Goal: Navigation & Orientation: Find specific page/section

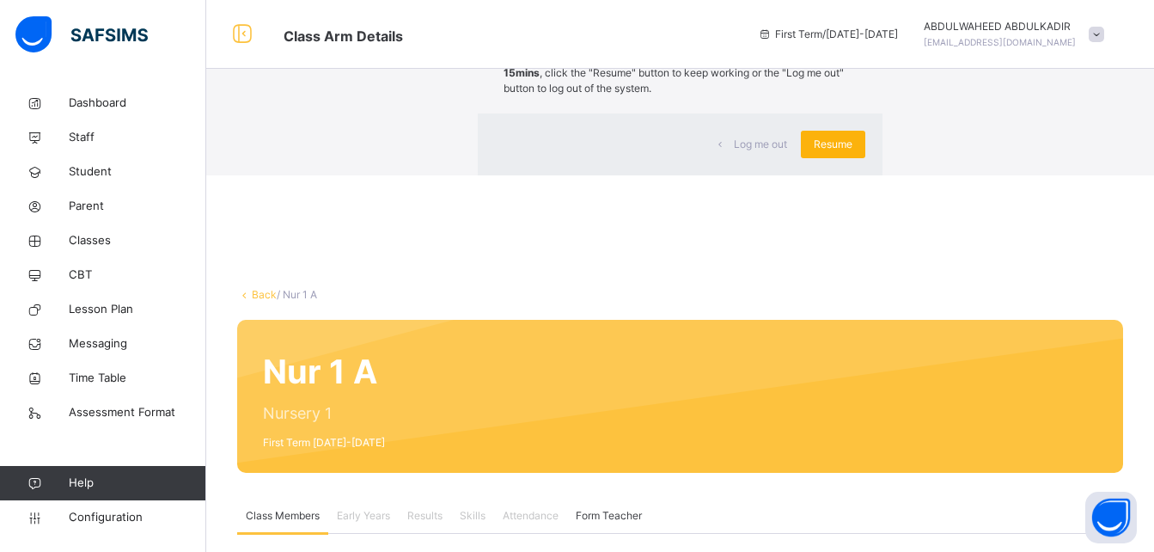
click at [814, 152] on span "Resume" at bounding box center [833, 144] width 39 height 15
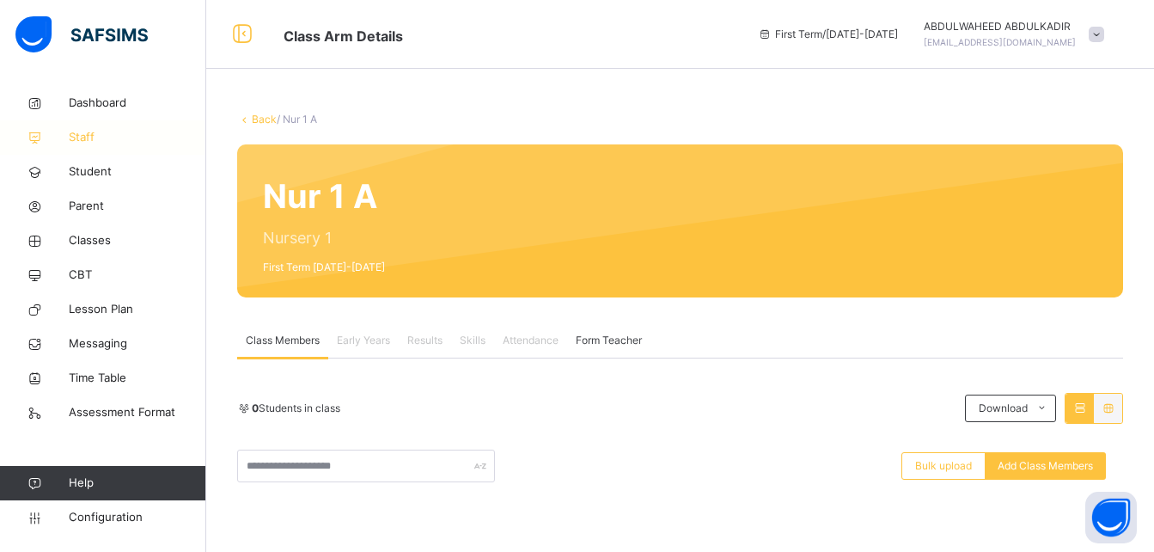
click at [95, 137] on span "Staff" at bounding box center [138, 137] width 138 height 17
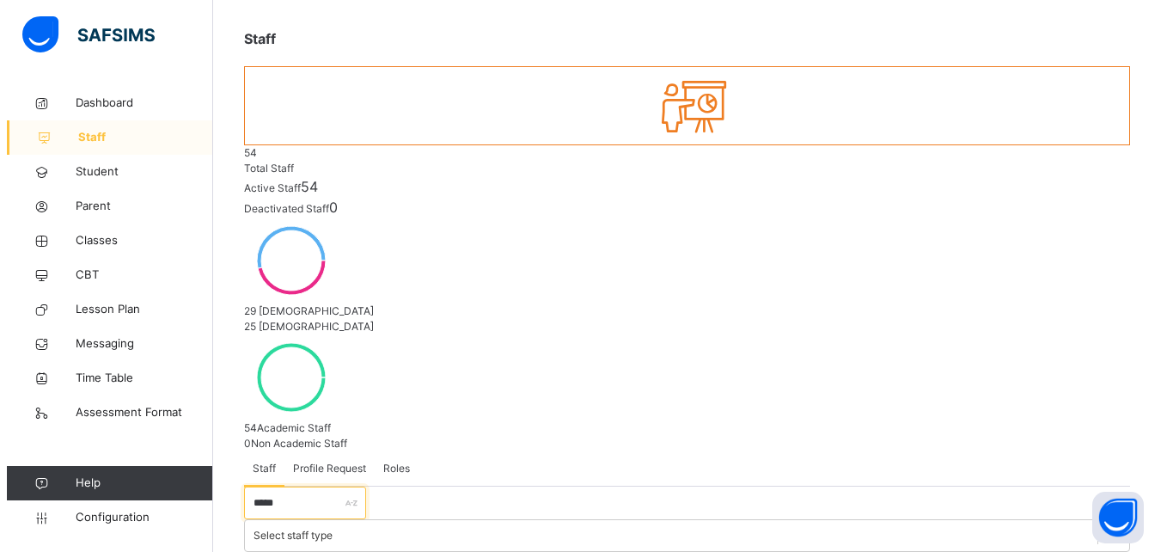
scroll to position [85, 0]
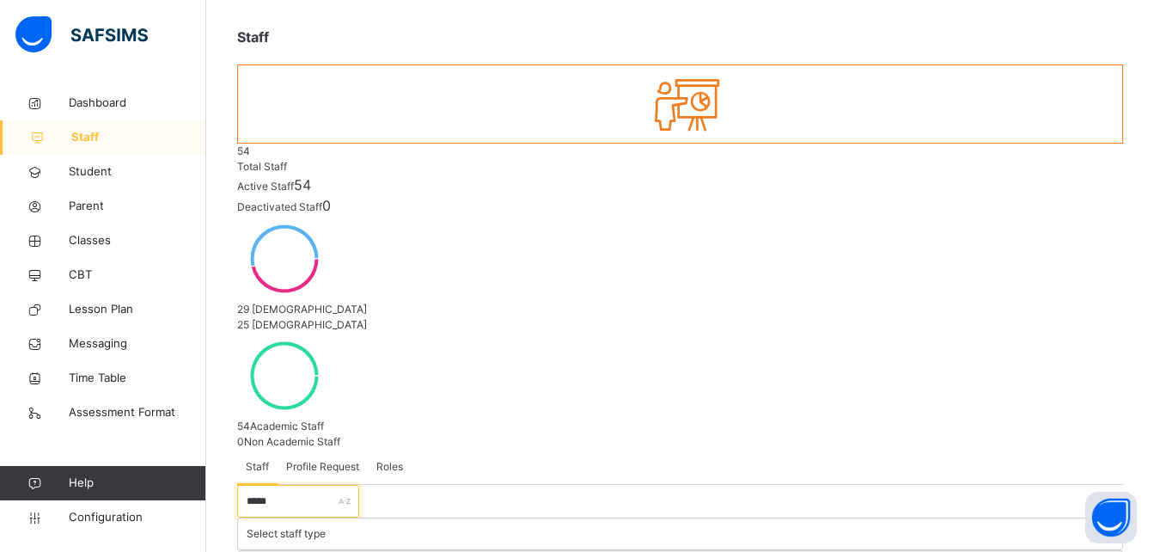
type input "*****"
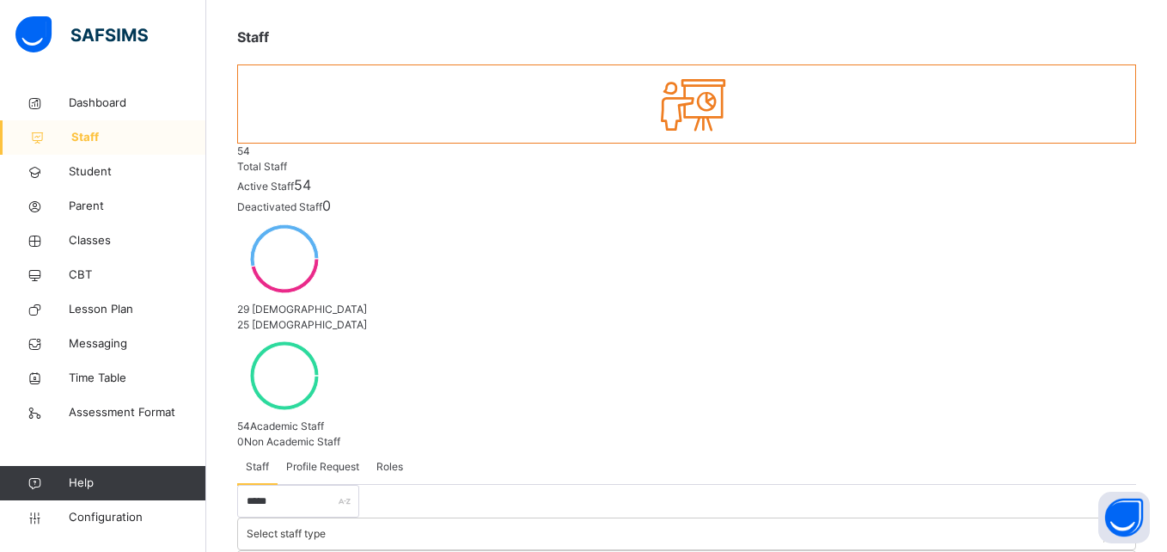
scroll to position [230, 0]
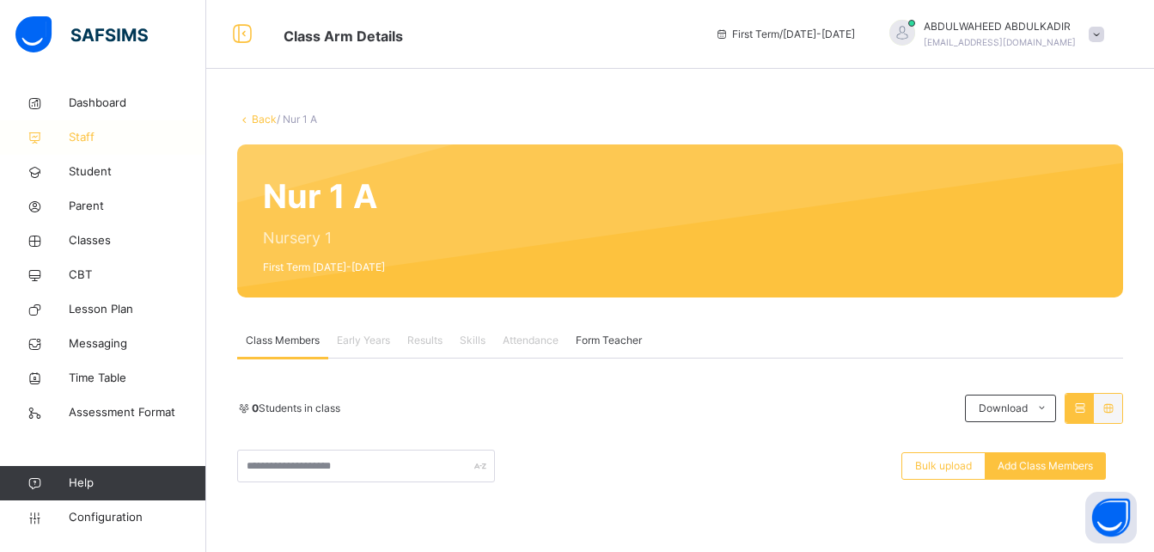
click at [80, 132] on span "Staff" at bounding box center [138, 137] width 138 height 17
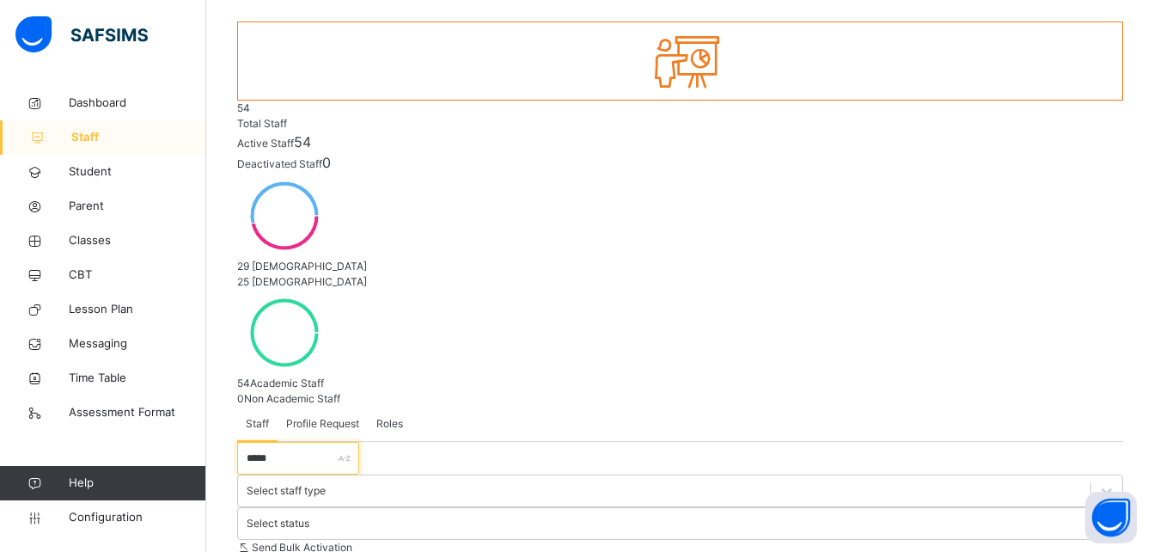
scroll to position [138, 0]
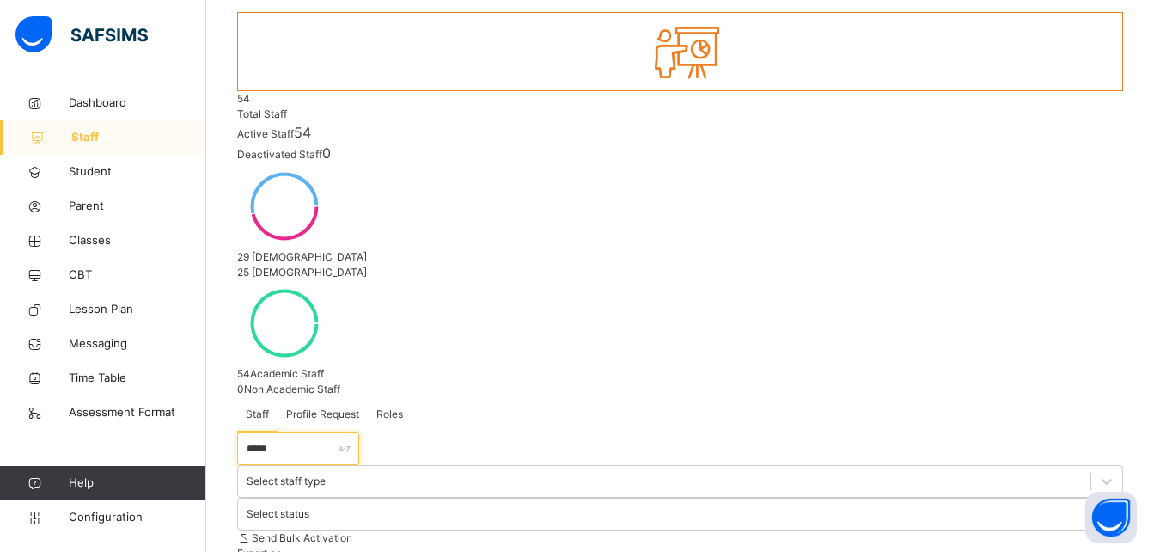
type input "*****"
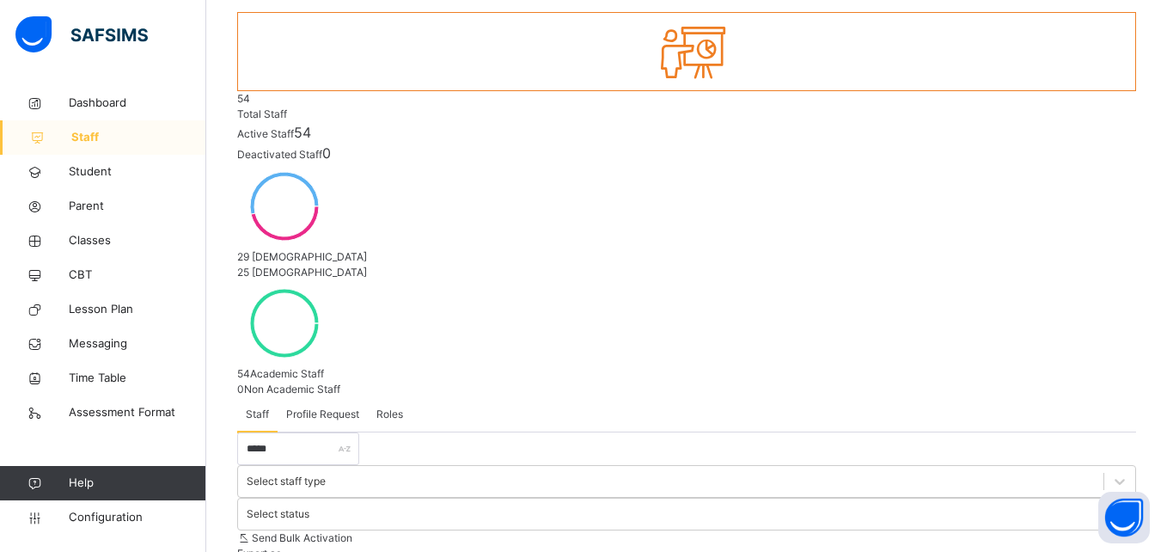
type input "*"
type input "**********"
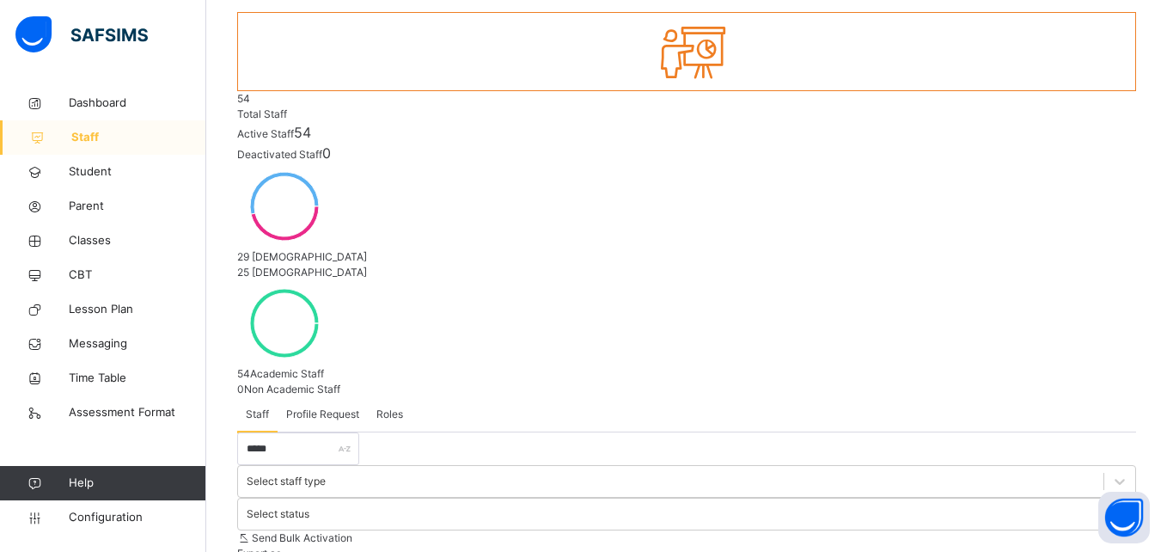
type input "**********"
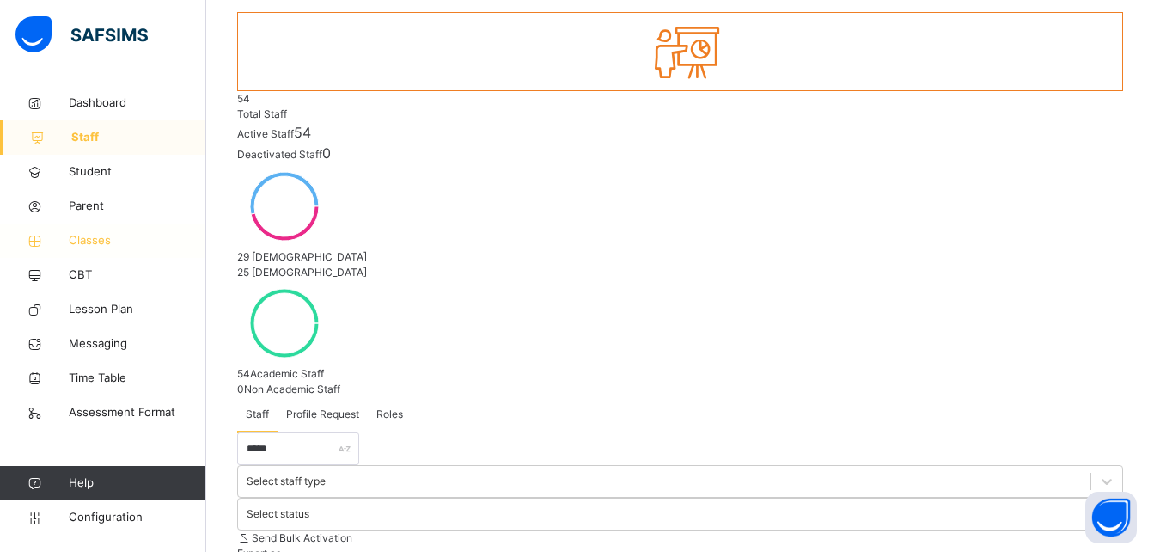
click at [107, 242] on span "Classes" at bounding box center [138, 240] width 138 height 17
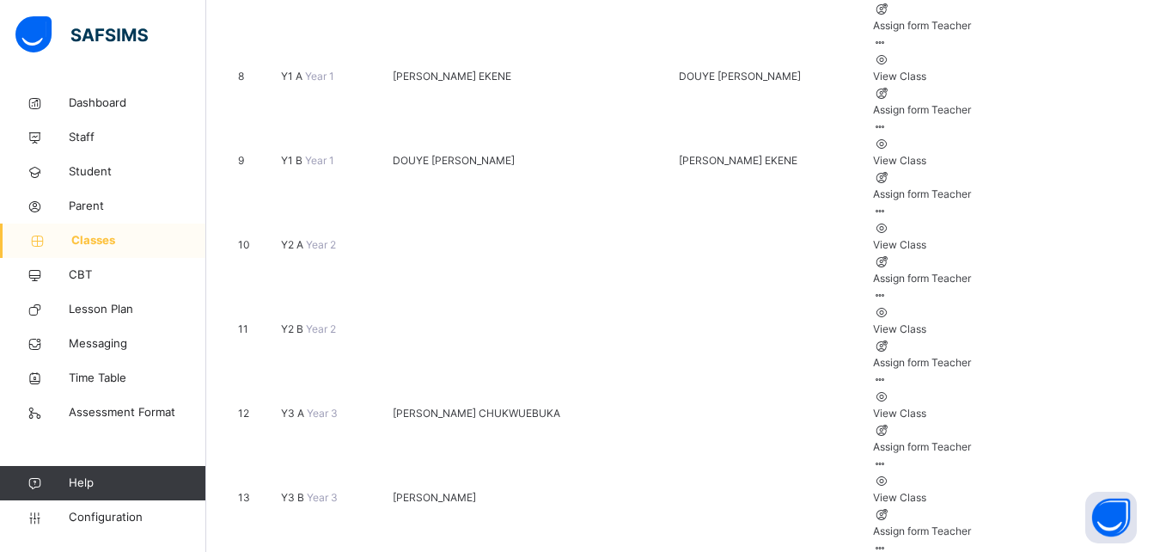
scroll to position [843, 0]
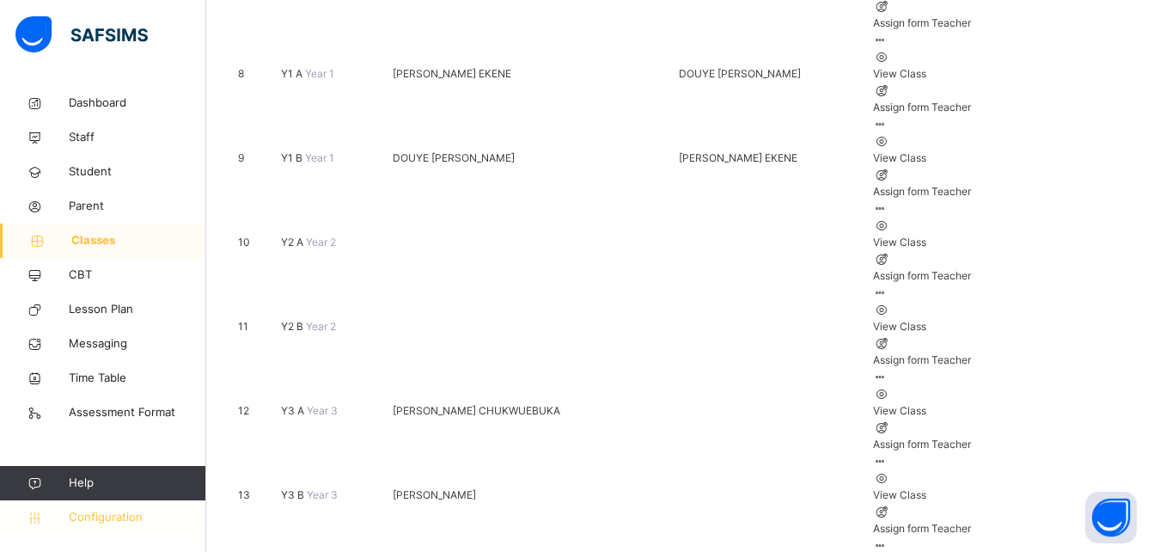
click at [112, 515] on span "Configuration" at bounding box center [137, 517] width 137 height 17
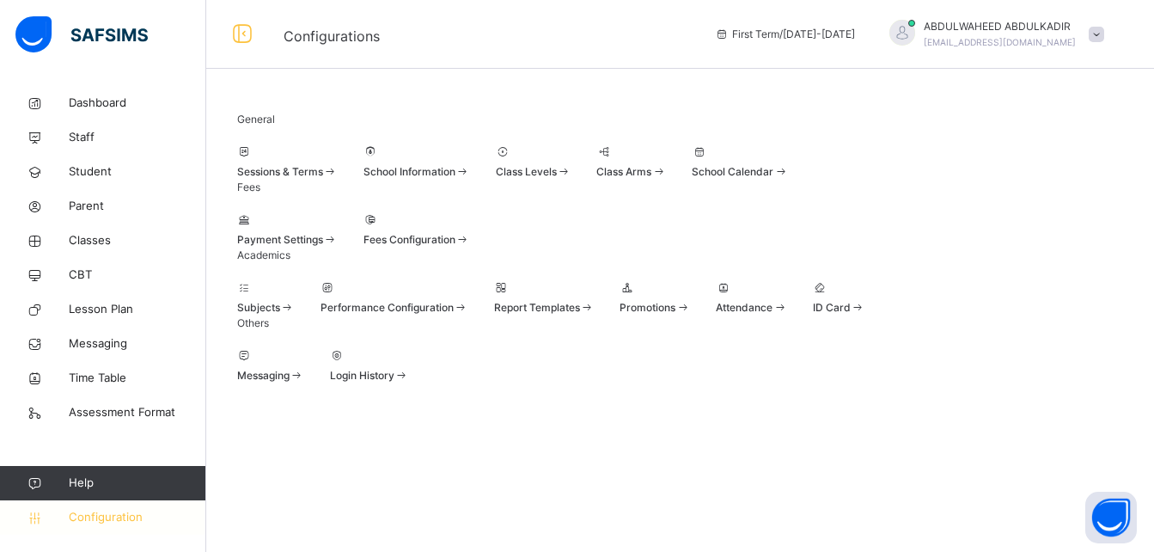
scroll to position [164, 0]
click at [295, 301] on span at bounding box center [287, 307] width 15 height 13
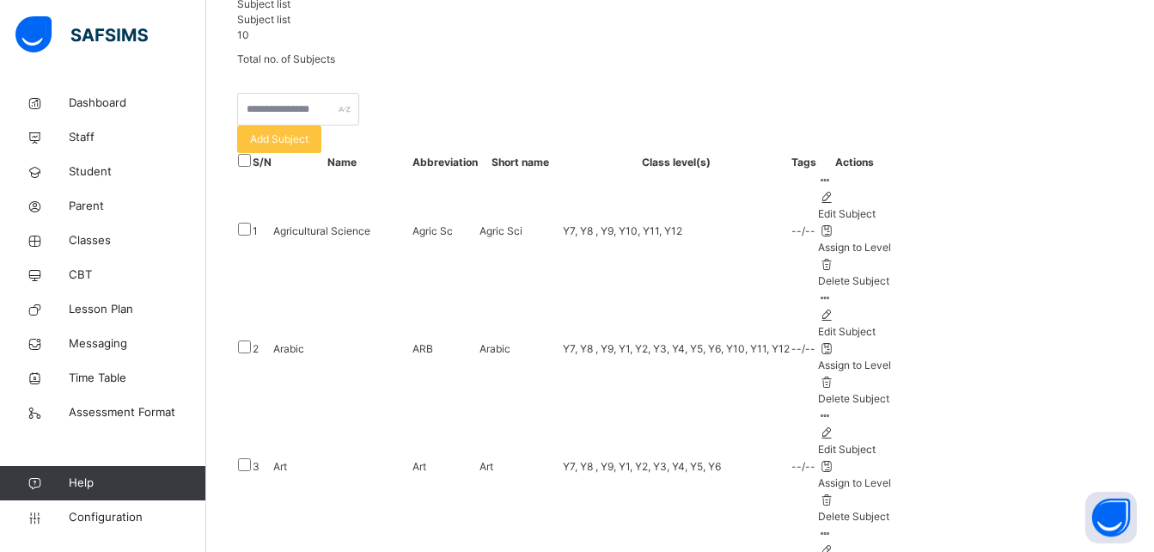
scroll to position [225, 0]
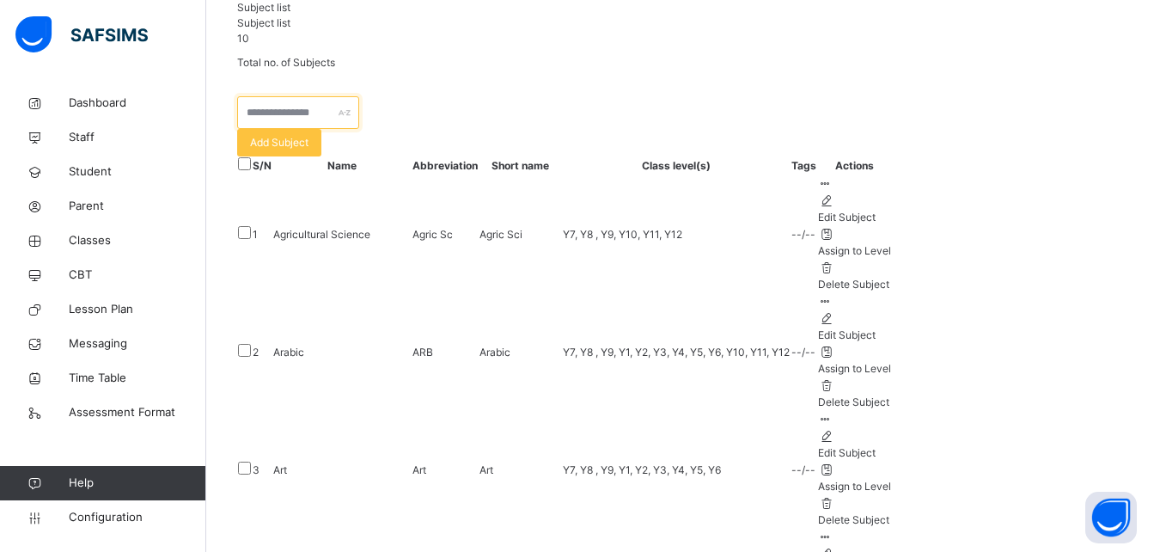
click at [359, 129] on input "text" at bounding box center [298, 112] width 122 height 33
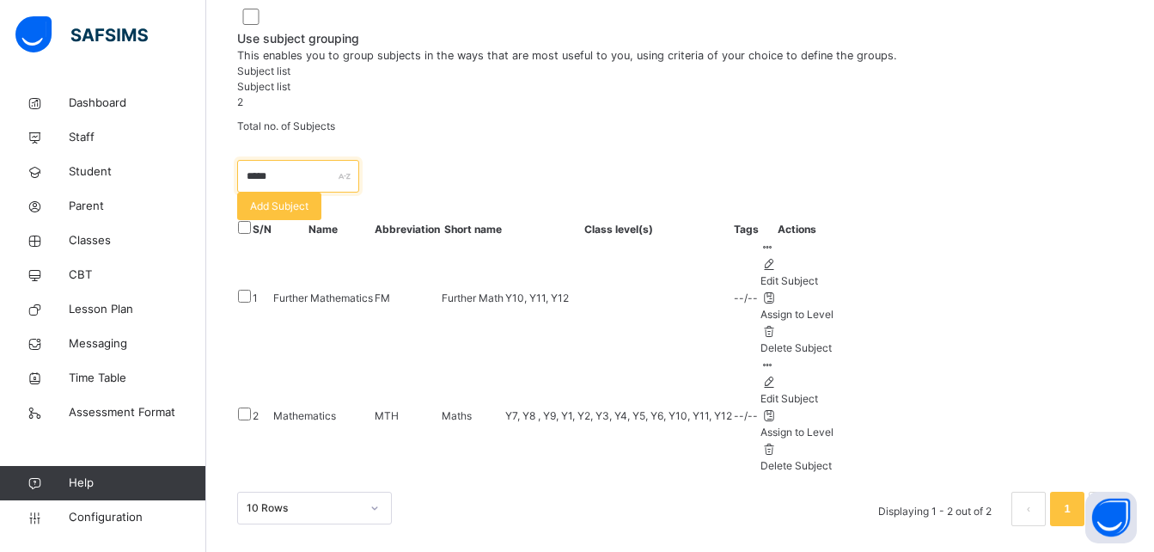
scroll to position [196, 0]
type input "*****"
click at [794, 134] on div "2 Total no. of Subjects" at bounding box center [680, 115] width 886 height 40
click at [98, 136] on span "Staff" at bounding box center [138, 137] width 138 height 17
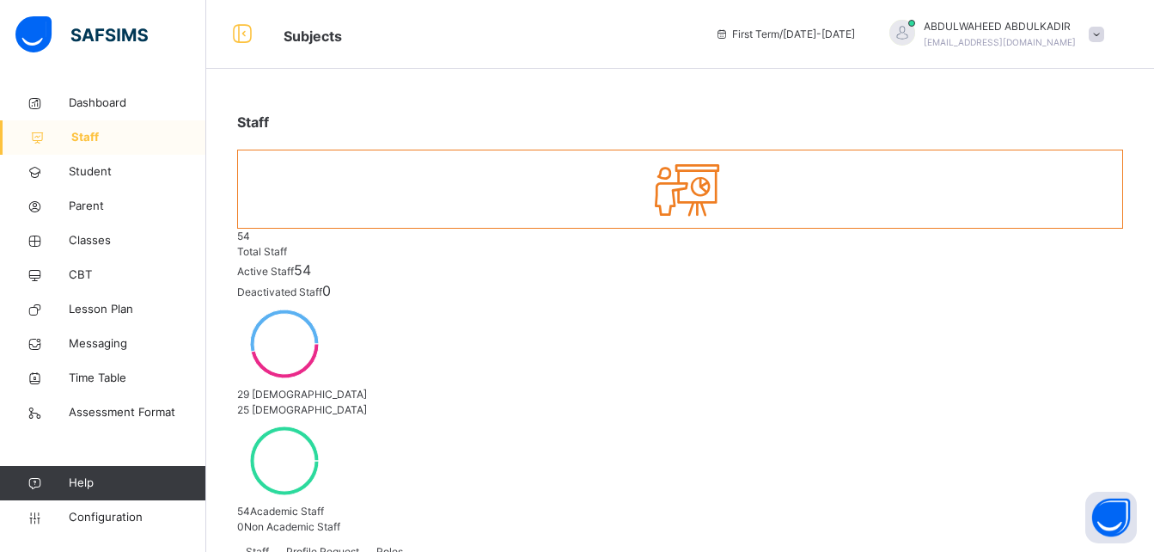
type input "*****"
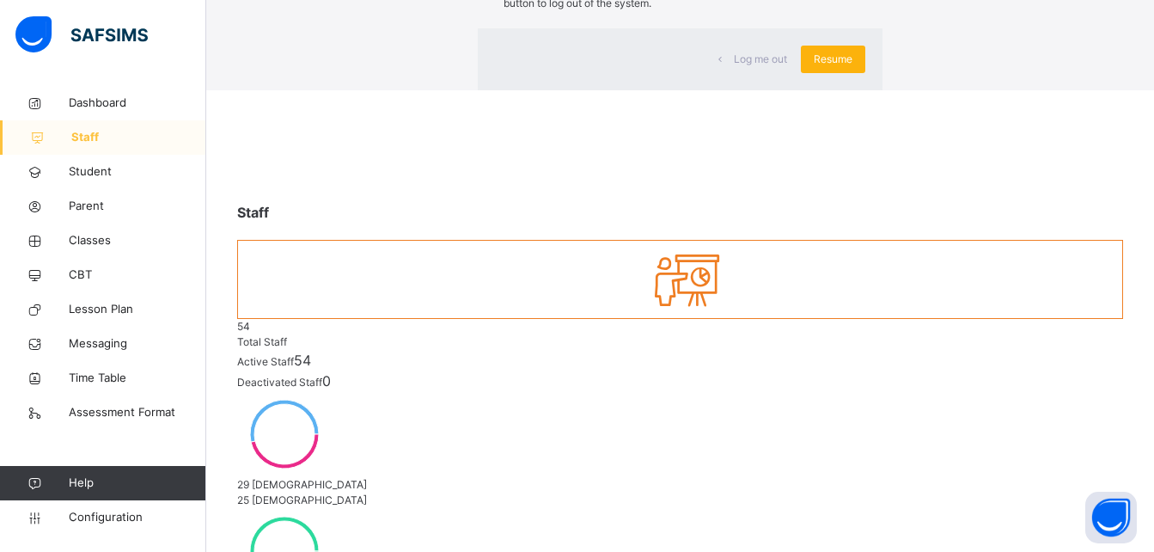
click at [814, 67] on span "Resume" at bounding box center [833, 59] width 39 height 15
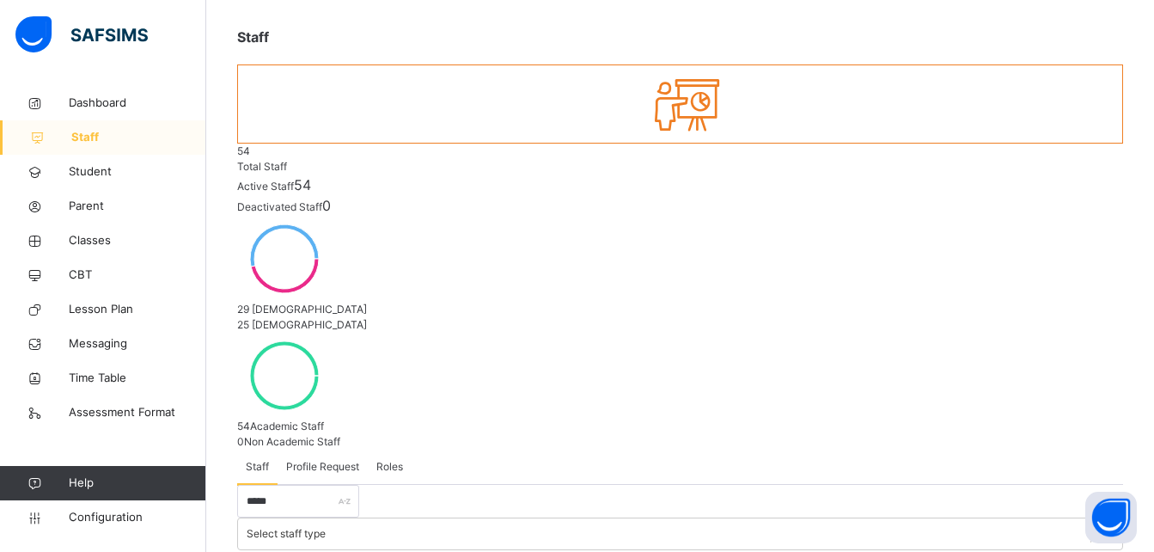
click at [316, 459] on span "Profile Request" at bounding box center [322, 466] width 73 height 15
click at [394, 459] on span "Roles" at bounding box center [389, 466] width 27 height 15
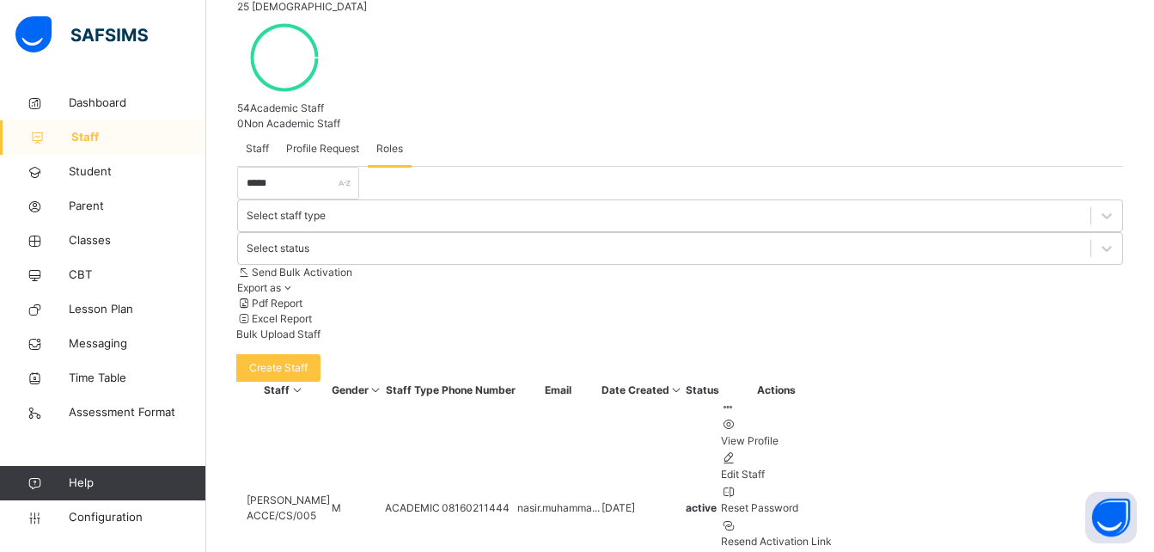
scroll to position [483, 0]
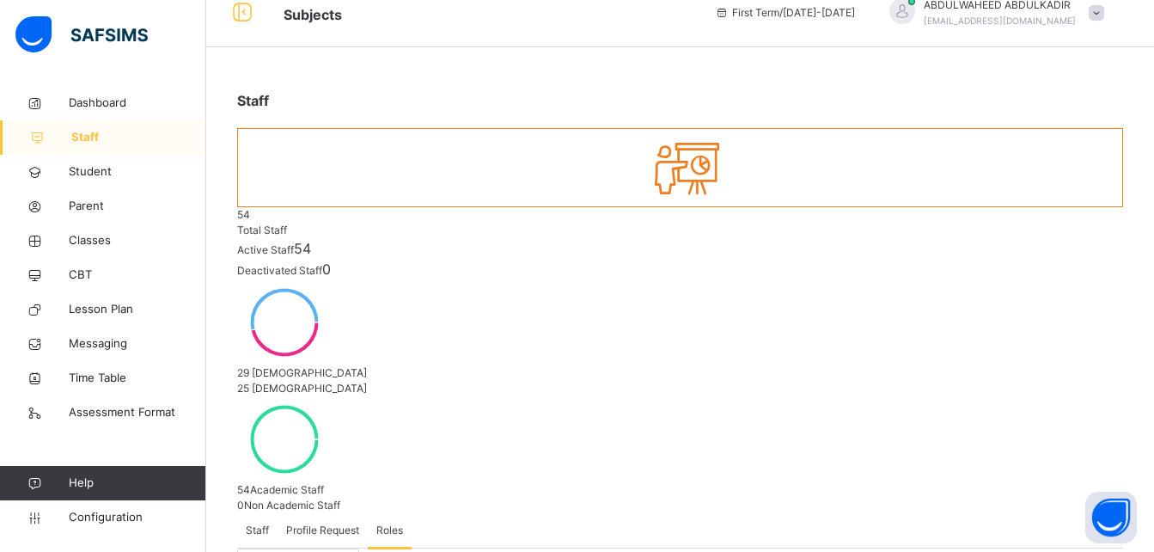
scroll to position [0, 0]
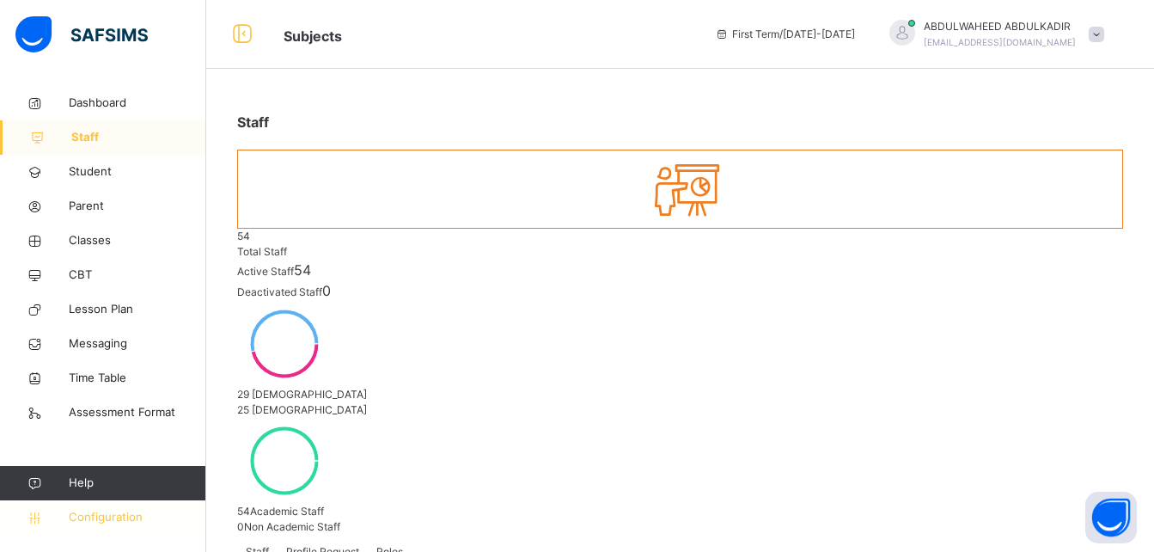
click at [91, 516] on span "Configuration" at bounding box center [137, 517] width 137 height 17
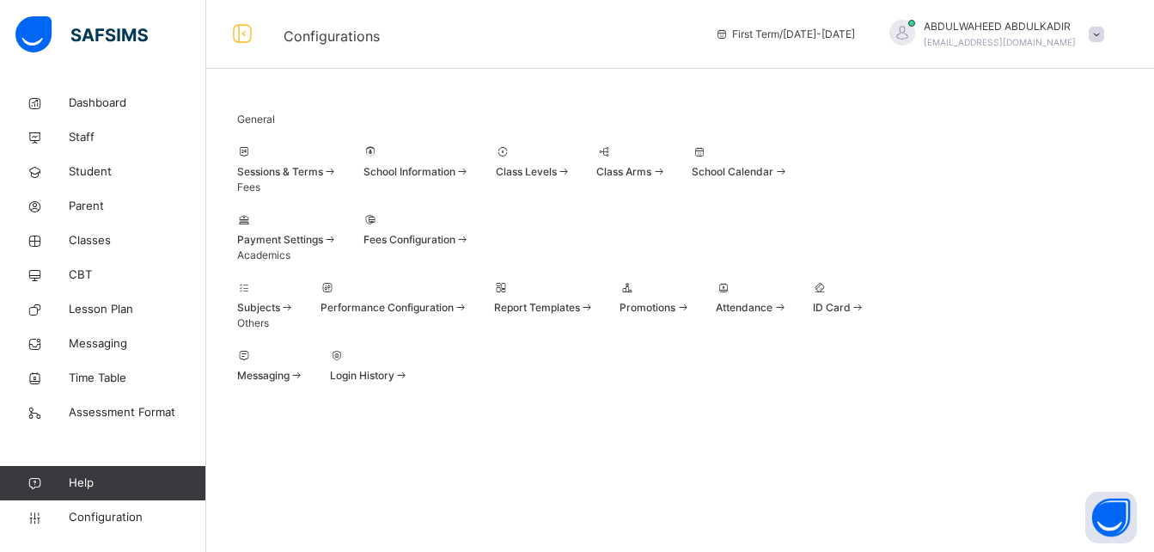
scroll to position [164, 0]
click at [284, 296] on span at bounding box center [266, 298] width 58 height 4
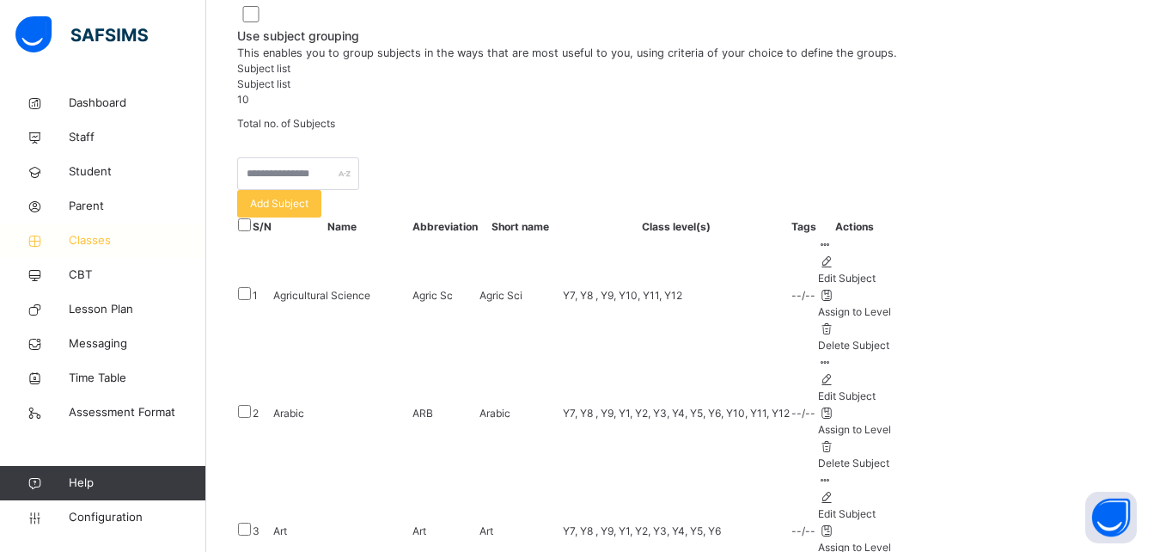
click at [84, 240] on span "Classes" at bounding box center [138, 240] width 138 height 17
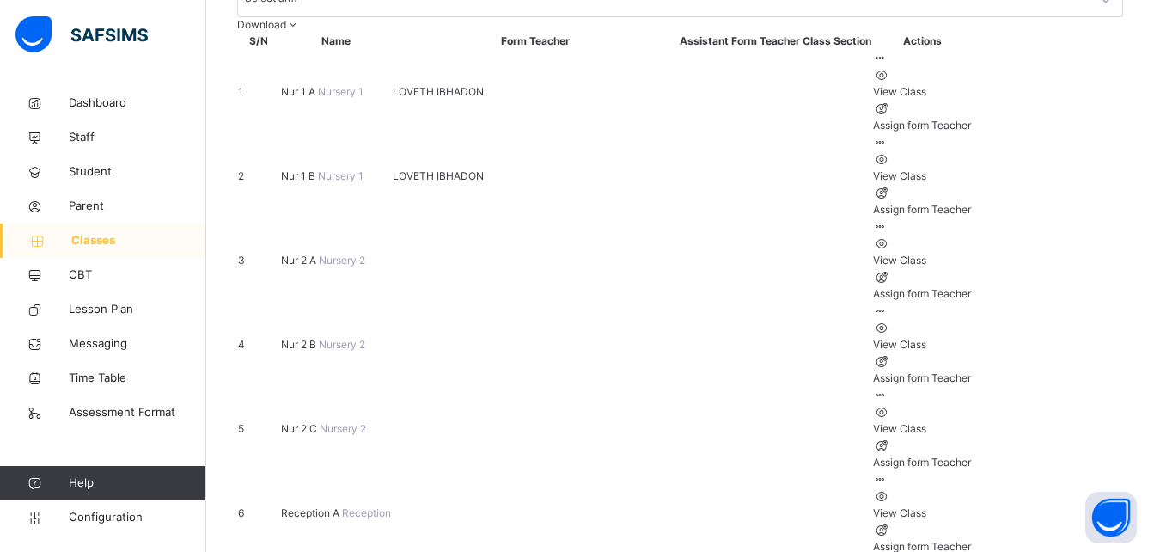
scroll to position [291, 0]
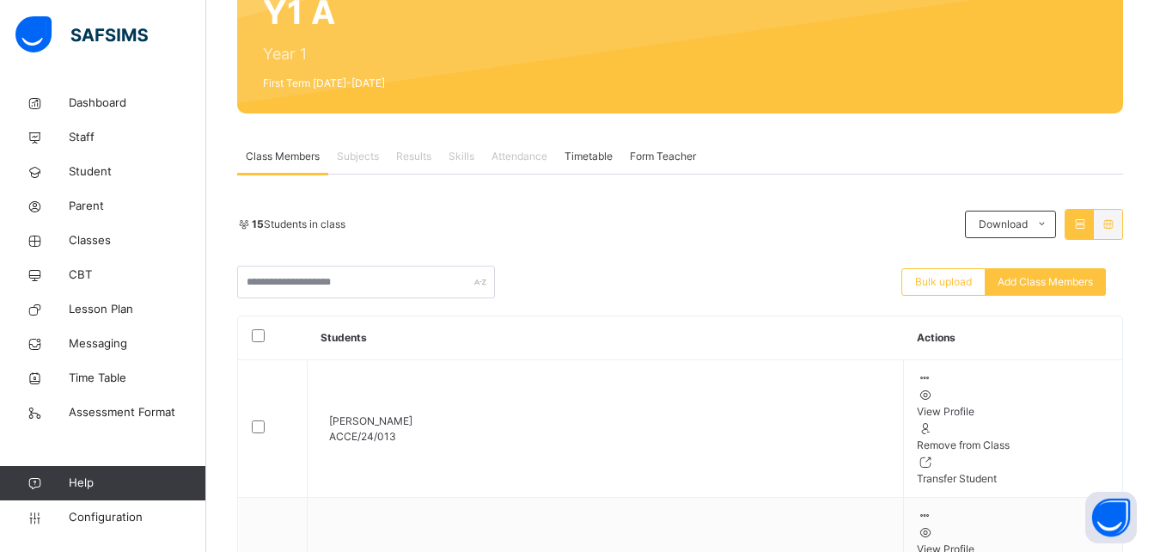
scroll to position [192, 0]
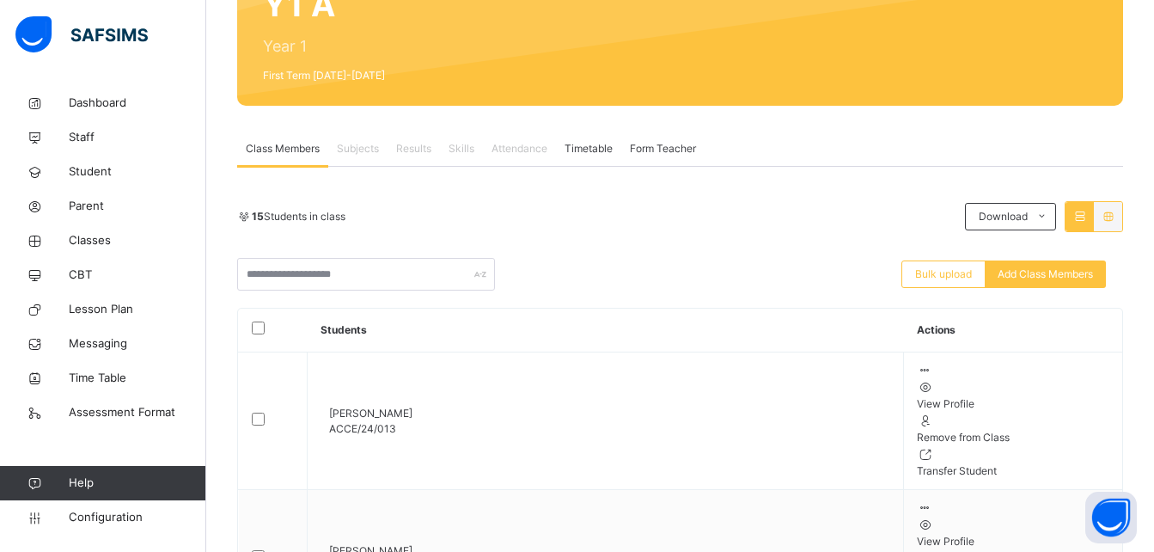
click at [353, 144] on span "Subjects" at bounding box center [358, 148] width 42 height 15
click at [356, 148] on span "Subjects" at bounding box center [358, 148] width 42 height 15
click at [351, 151] on span "Subjects" at bounding box center [358, 148] width 42 height 15
click at [349, 150] on span "Subjects" at bounding box center [358, 148] width 42 height 15
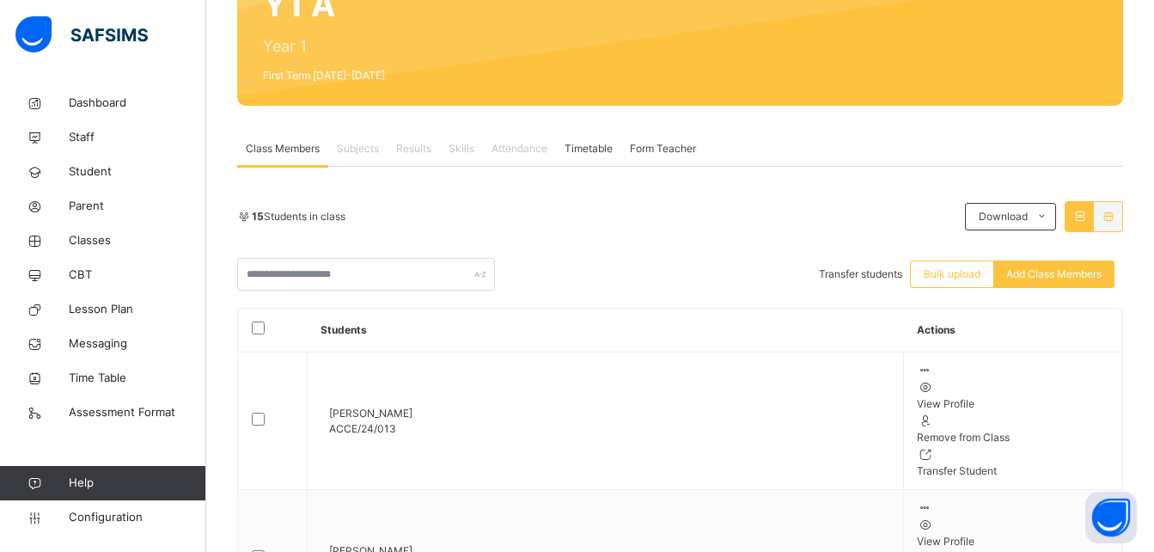
click at [349, 150] on span "Subjects" at bounding box center [358, 148] width 42 height 15
click at [651, 150] on span "Form Teacher" at bounding box center [663, 148] width 66 height 15
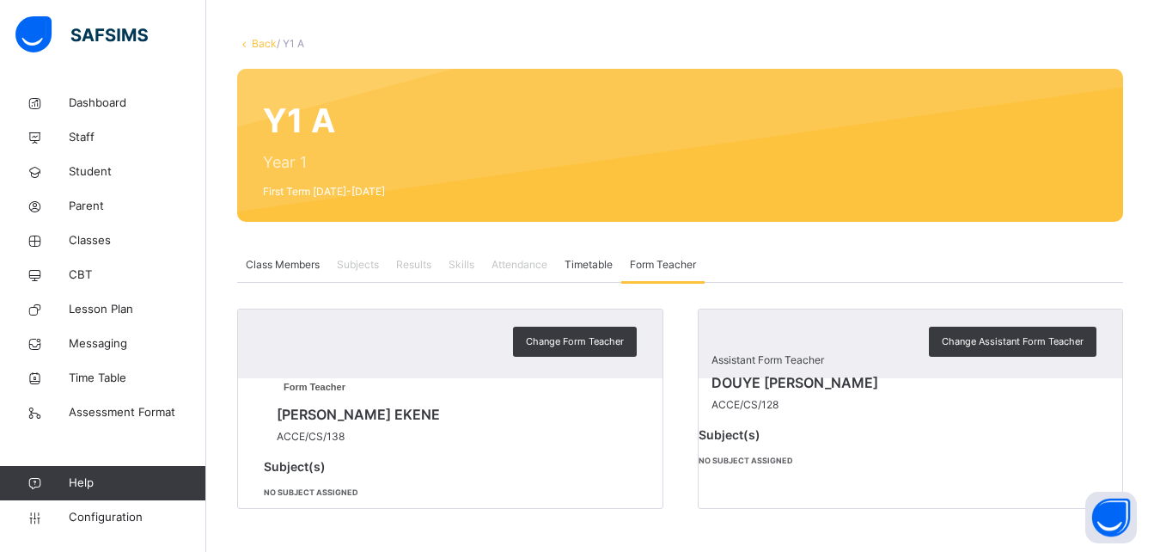
scroll to position [125, 0]
click at [364, 257] on span "Subjects" at bounding box center [358, 264] width 42 height 15
click at [529, 257] on span "Attendance" at bounding box center [520, 264] width 56 height 15
click at [594, 257] on span "Timetable" at bounding box center [589, 264] width 48 height 15
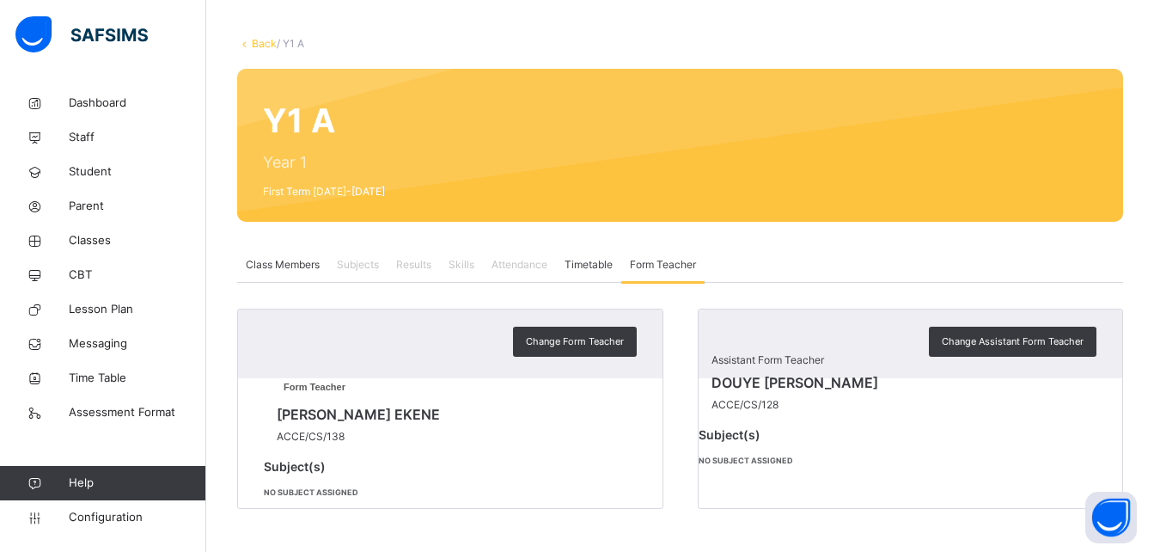
scroll to position [192, 0]
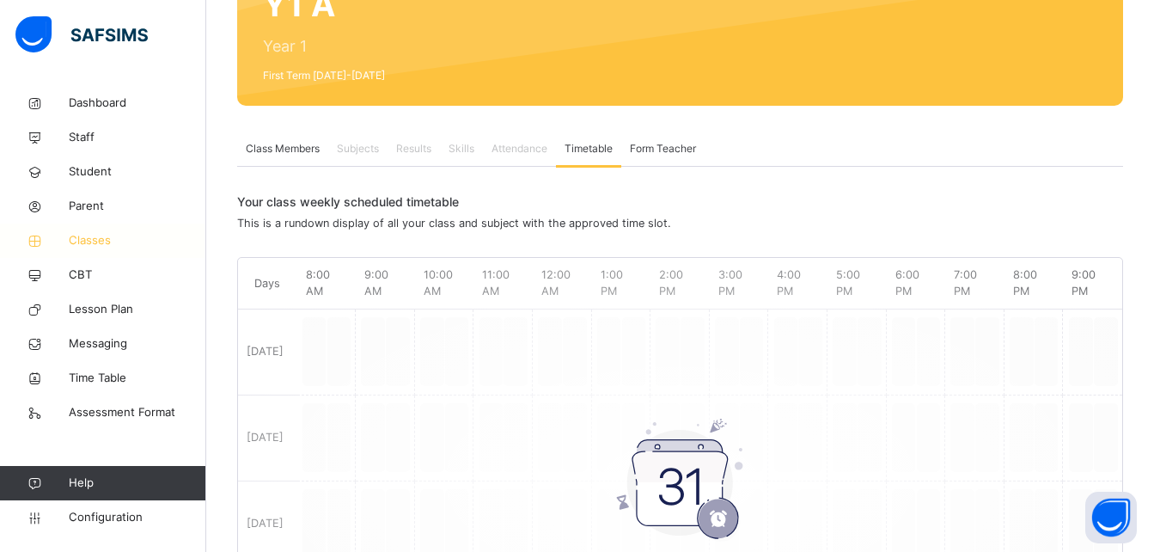
click at [95, 234] on span "Classes" at bounding box center [138, 240] width 138 height 17
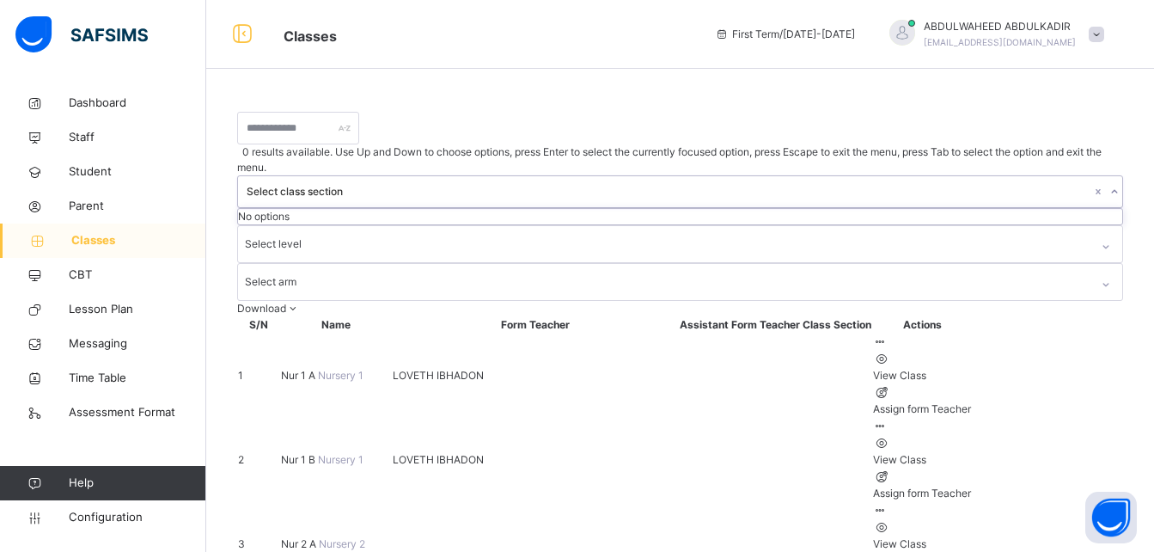
click at [564, 184] on div "Select class section" at bounding box center [669, 191] width 845 height 15
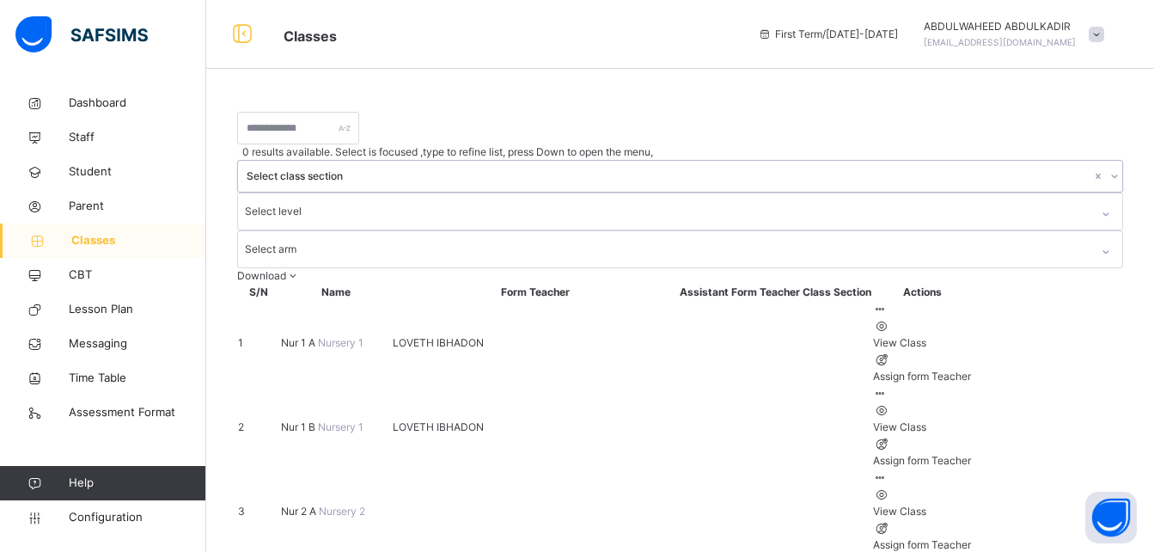
click at [1110, 168] on icon at bounding box center [1115, 176] width 10 height 17
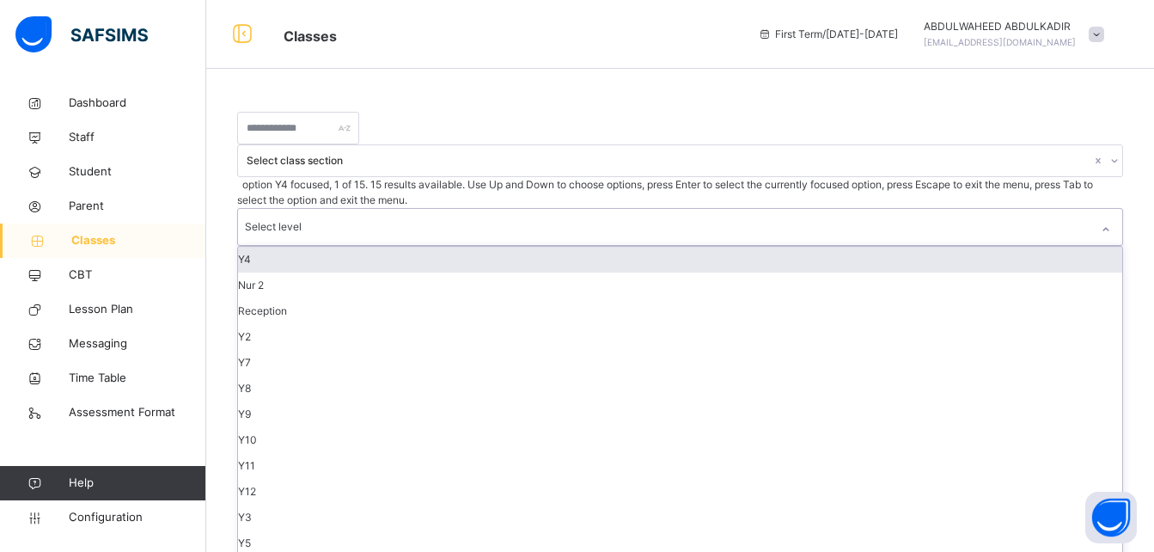
click at [736, 209] on div "Select level" at bounding box center [664, 227] width 852 height 36
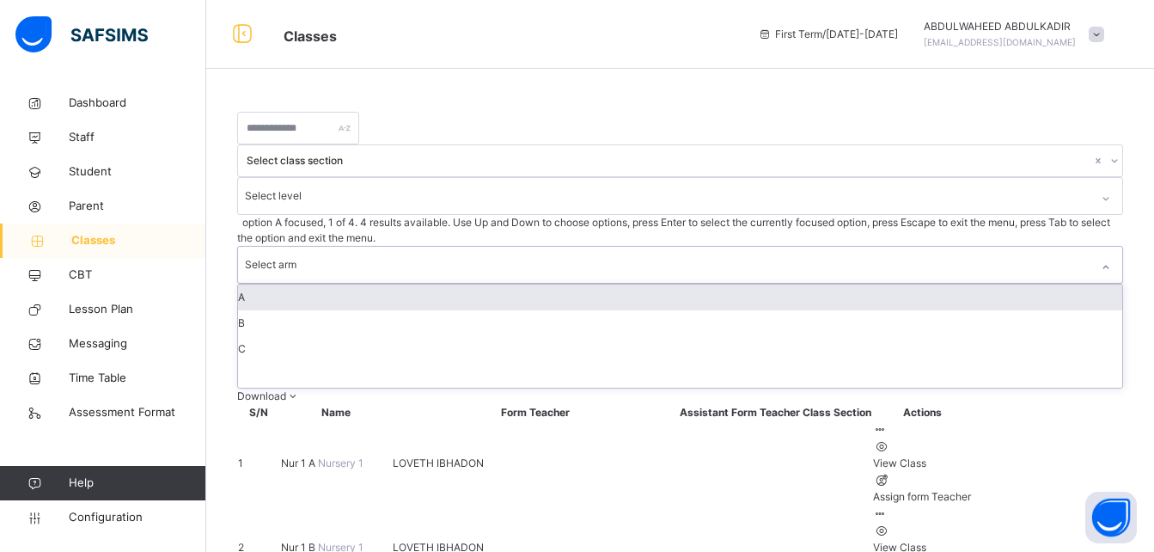
click at [297, 248] on div "Select arm" at bounding box center [271, 264] width 52 height 33
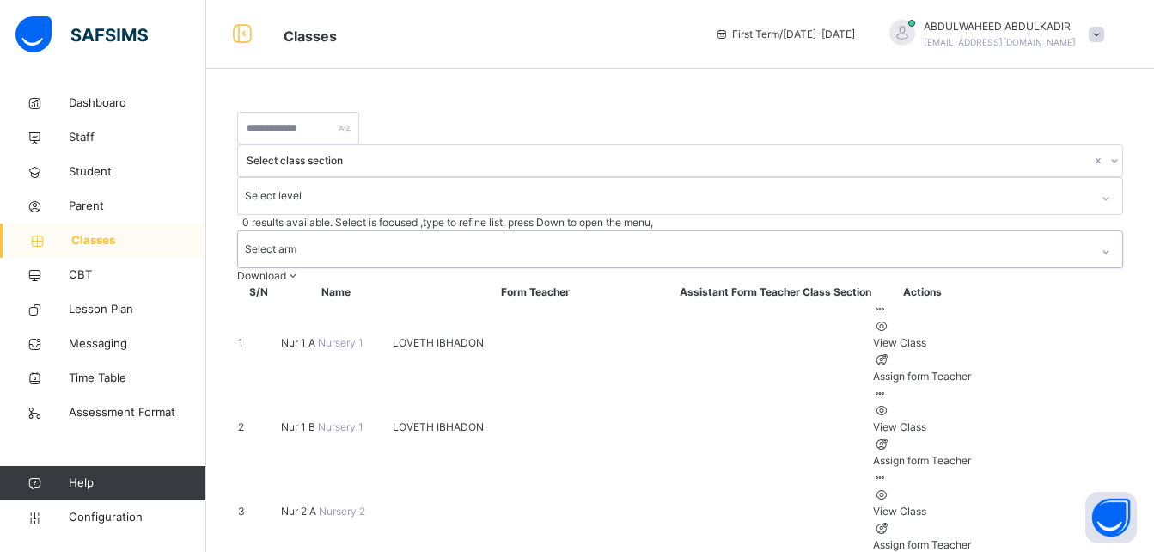
click at [297, 233] on div "Select arm" at bounding box center [271, 249] width 52 height 33
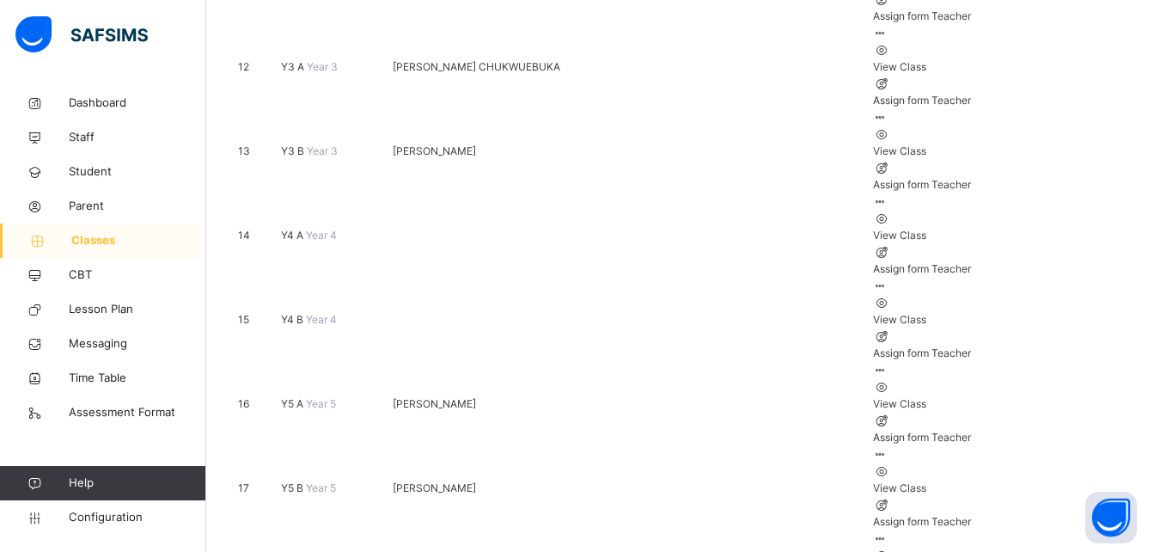
scroll to position [1373, 0]
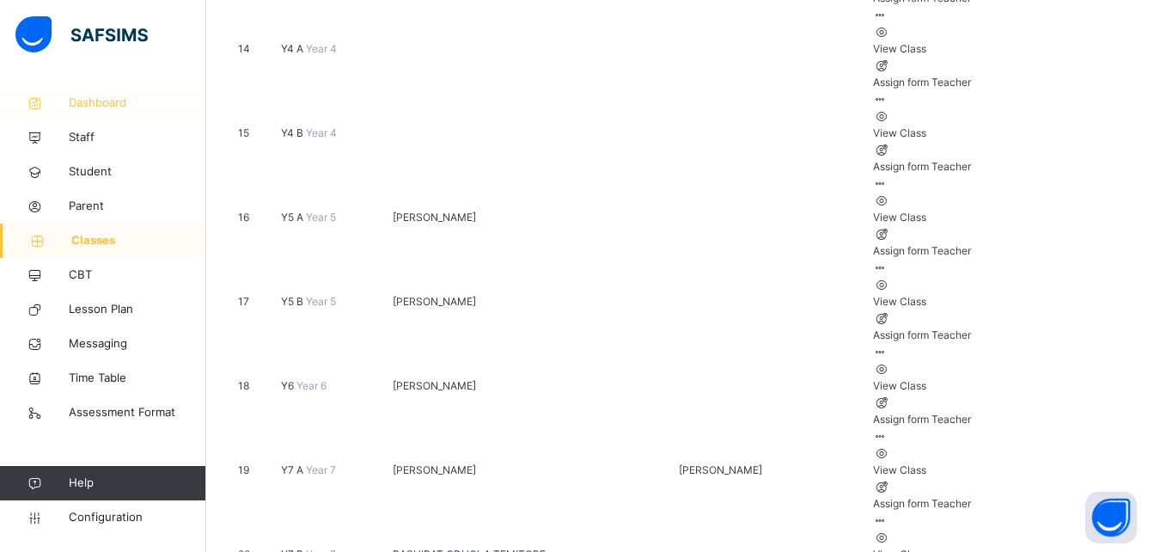
click at [95, 106] on span "Dashboard" at bounding box center [138, 103] width 138 height 17
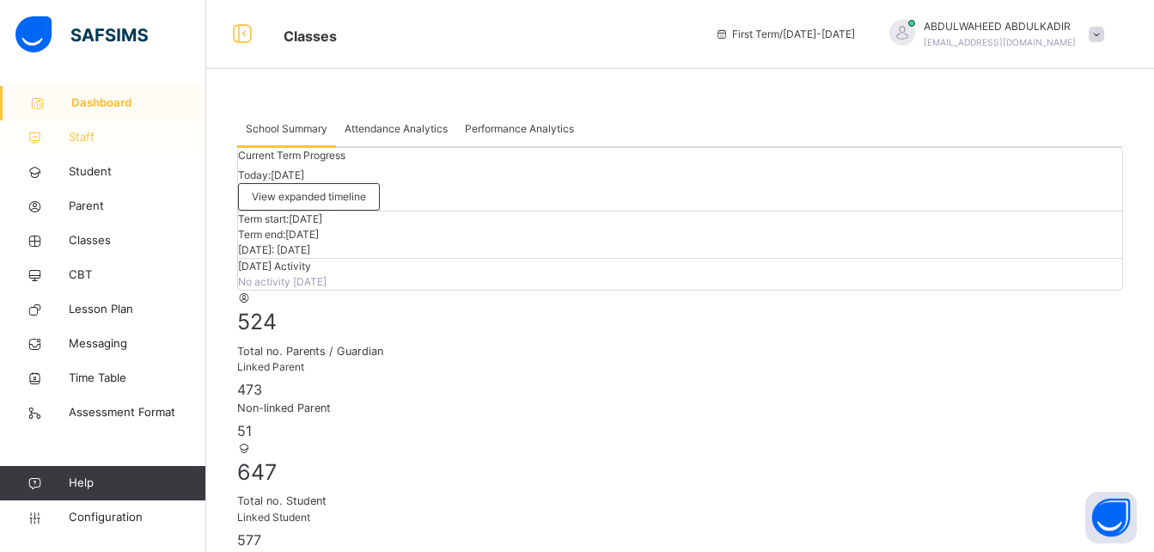
click at [87, 132] on span "Staff" at bounding box center [138, 137] width 138 height 17
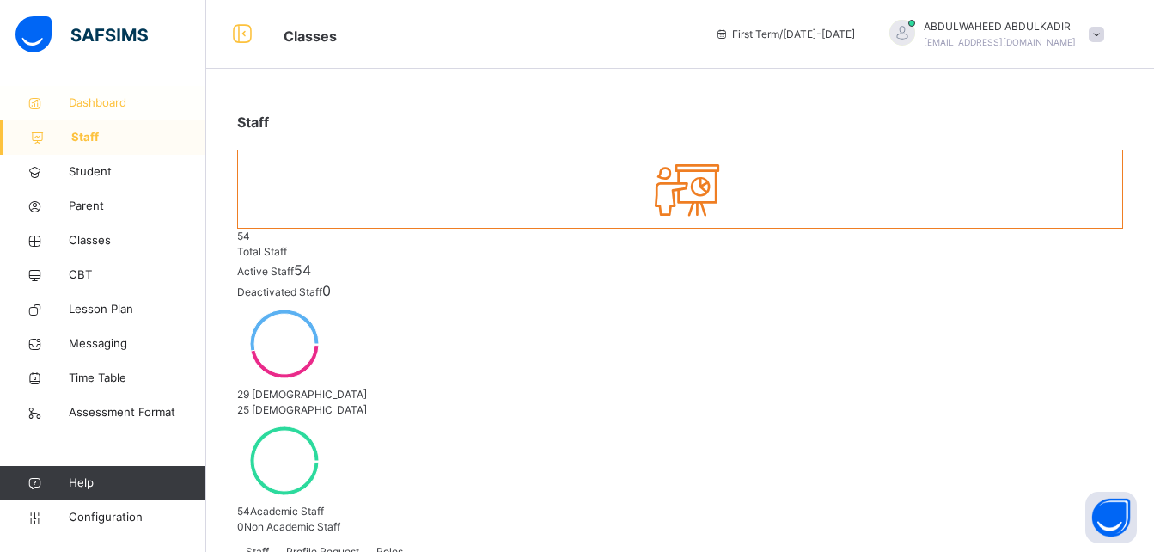
click at [105, 101] on span "Dashboard" at bounding box center [138, 103] width 138 height 17
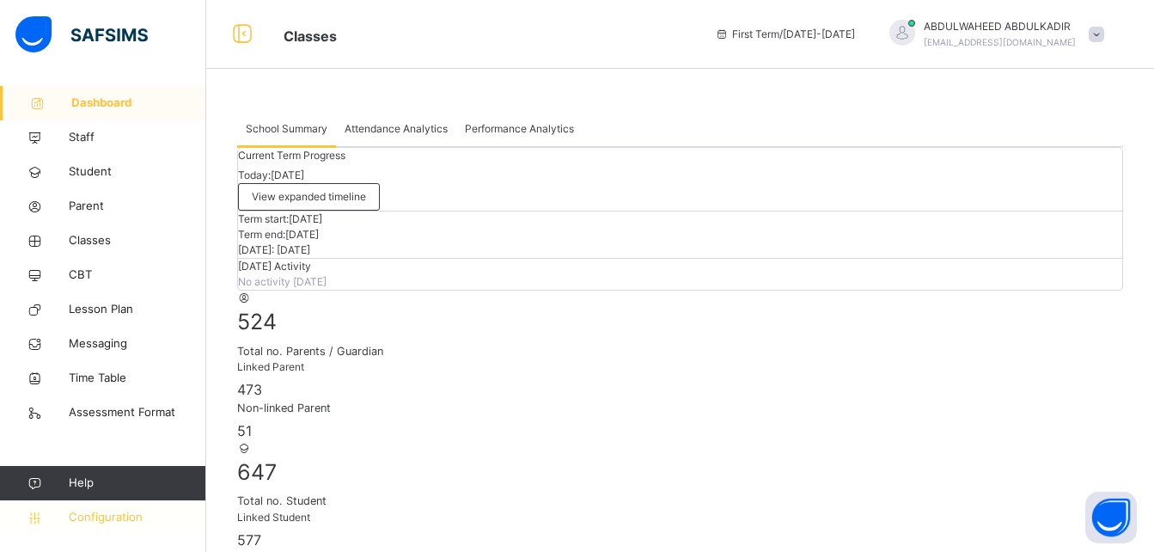
click at [106, 511] on span "Configuration" at bounding box center [137, 517] width 137 height 17
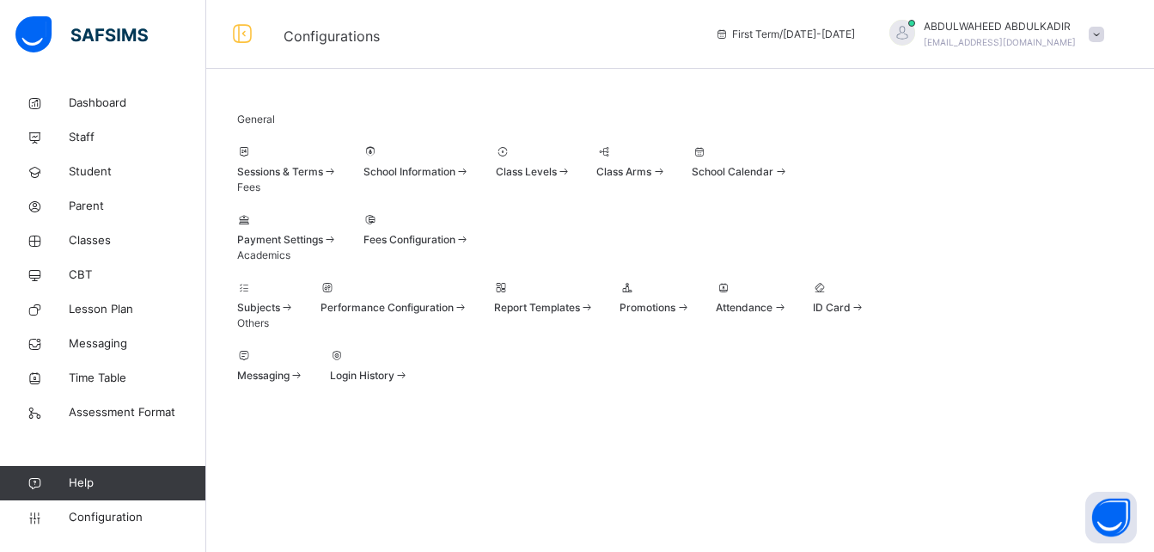
click at [295, 315] on div "Subjects" at bounding box center [266, 307] width 58 height 15
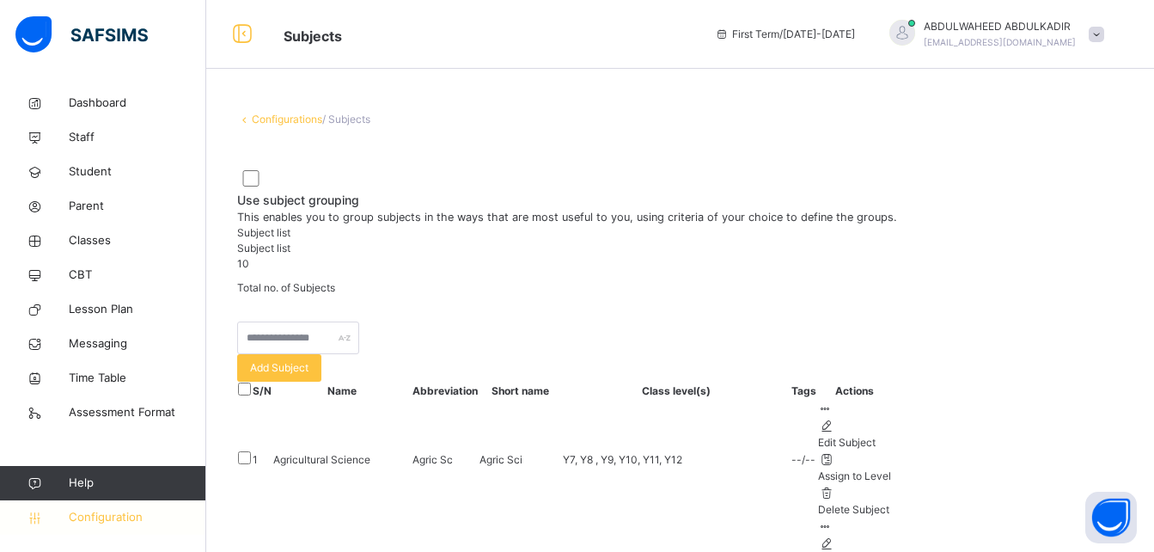
click at [116, 519] on span "Configuration" at bounding box center [137, 517] width 137 height 17
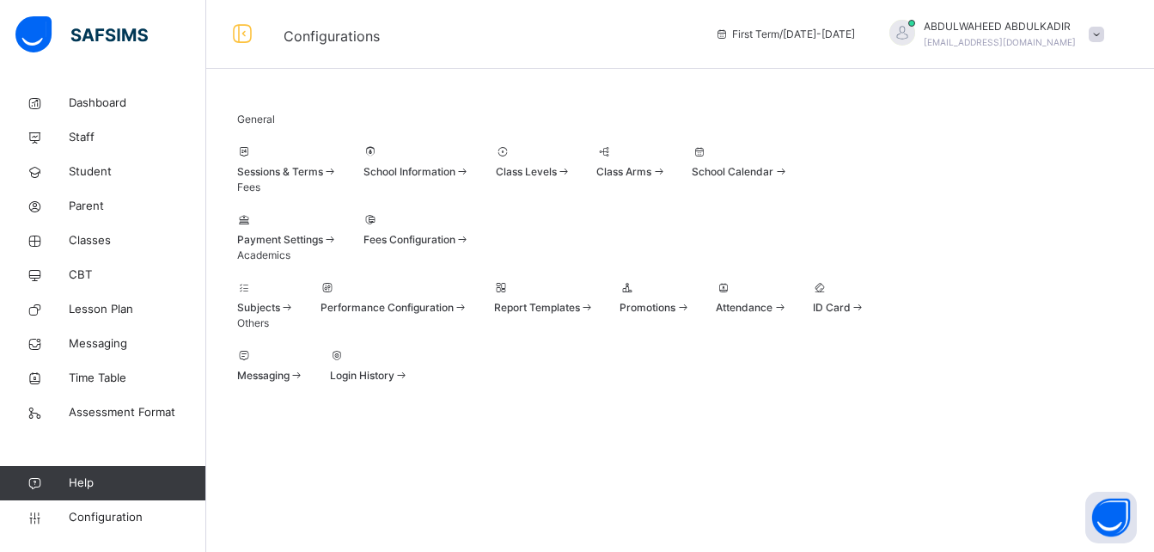
click at [318, 178] on span "Sessions & Terms" at bounding box center [280, 171] width 86 height 13
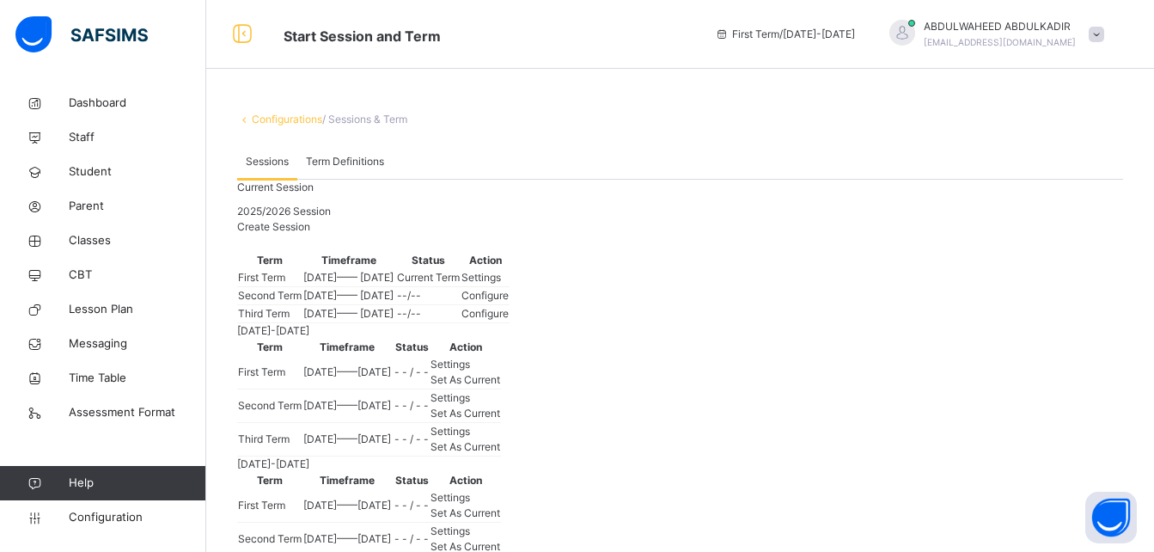
click at [346, 158] on span "Term Definitions" at bounding box center [345, 161] width 78 height 15
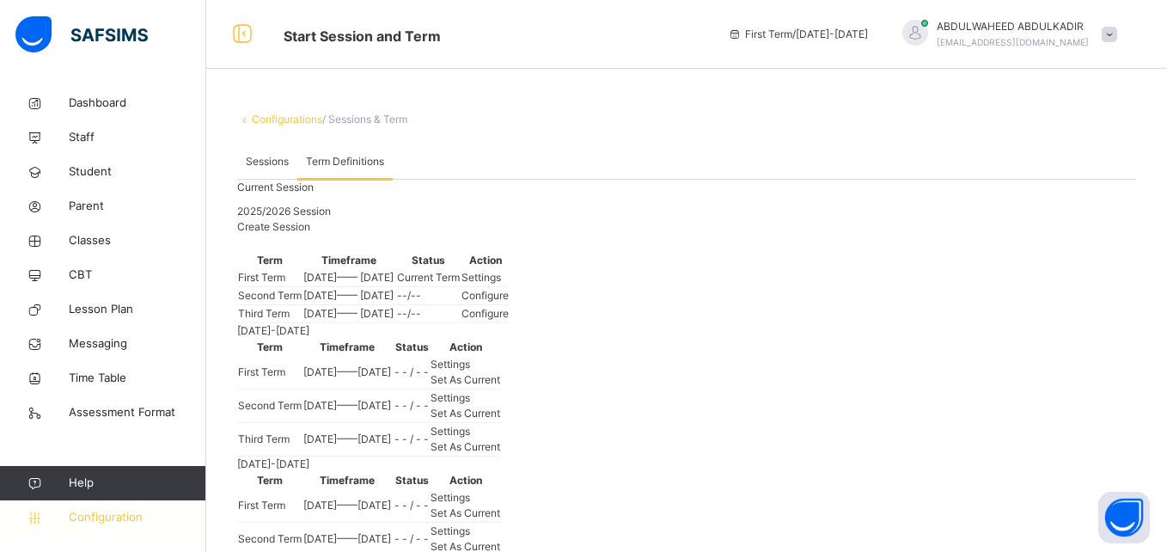
click at [106, 512] on span "Configuration" at bounding box center [137, 517] width 137 height 17
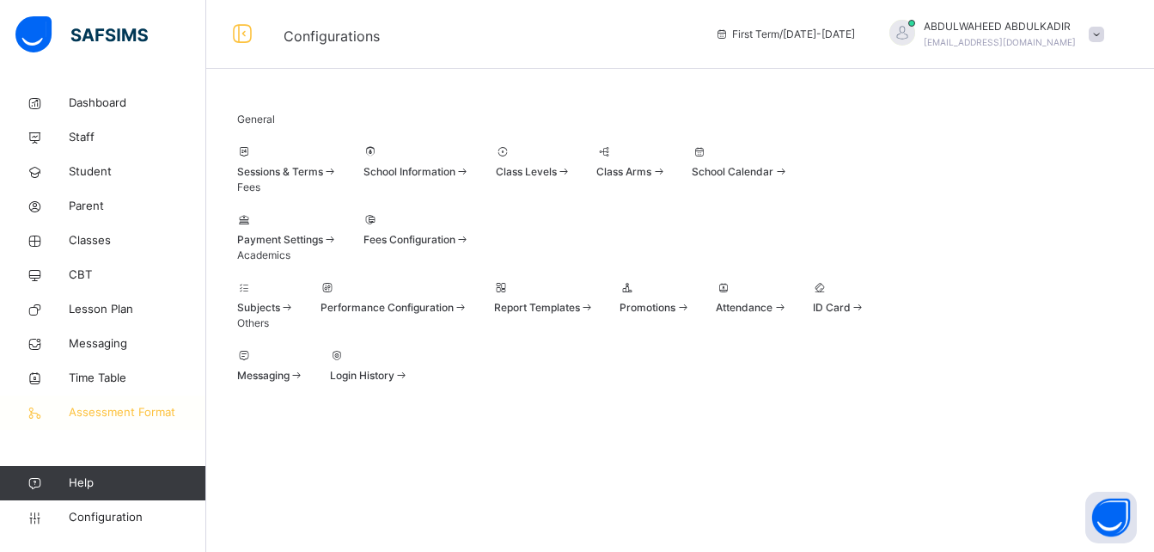
click at [108, 414] on span "Assessment Format" at bounding box center [138, 412] width 138 height 17
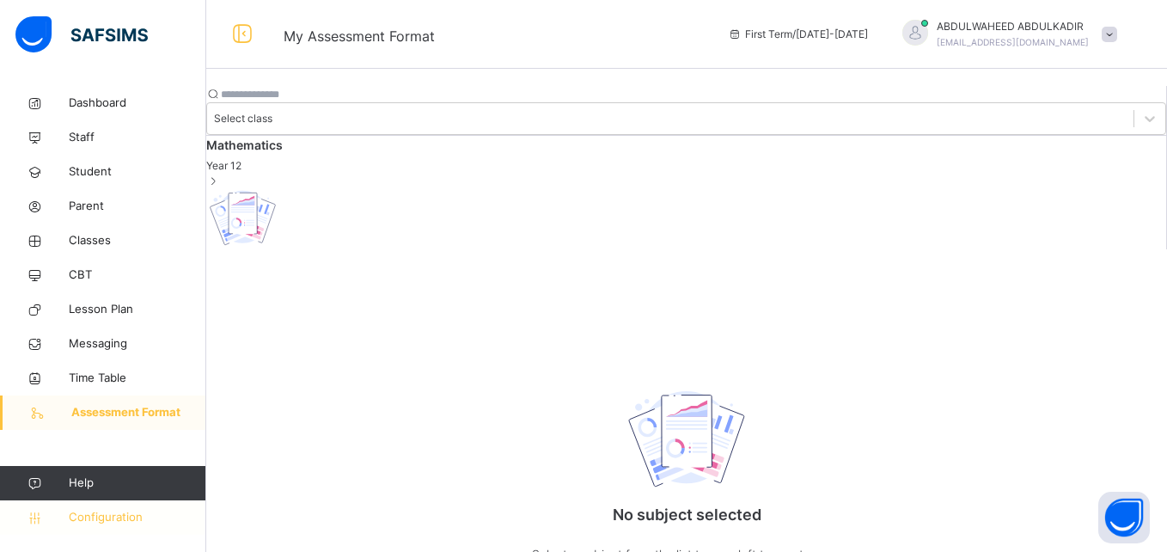
click at [96, 520] on span "Configuration" at bounding box center [137, 517] width 137 height 17
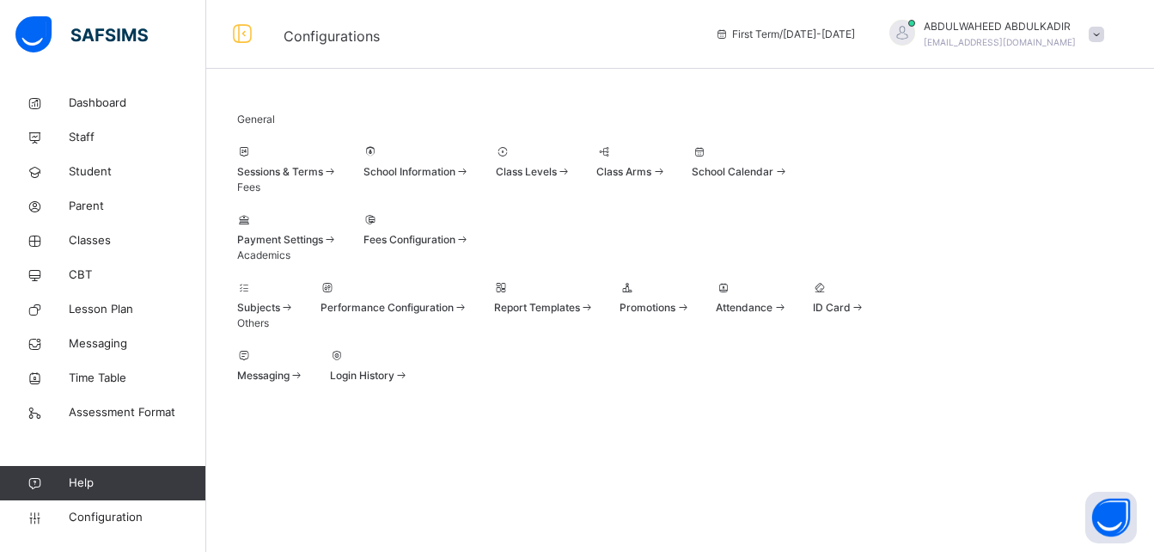
click at [468, 300] on span at bounding box center [395, 298] width 148 height 4
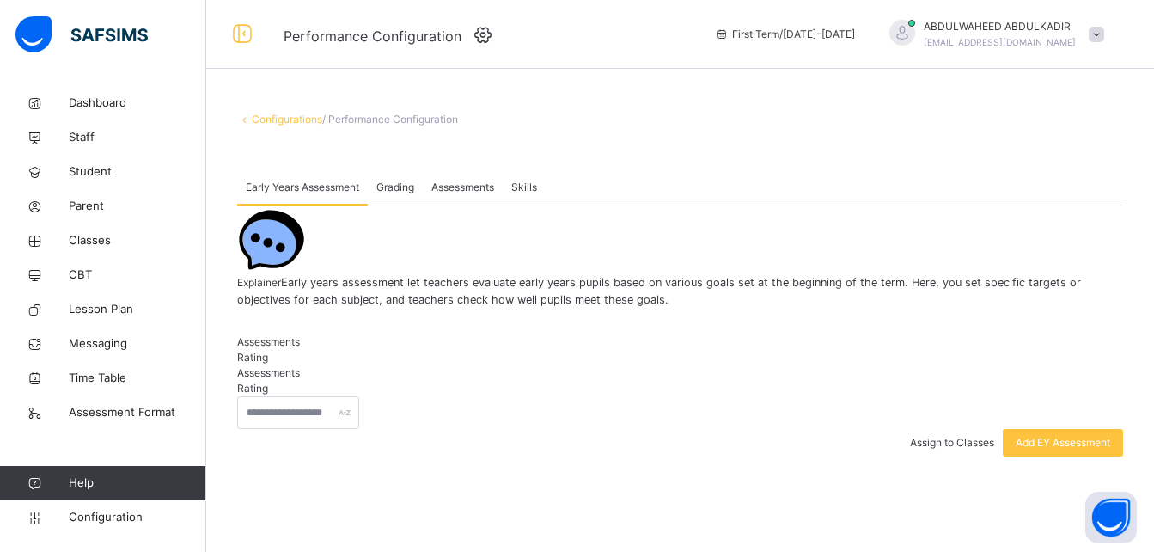
click at [399, 187] on span "Grading" at bounding box center [395, 187] width 38 height 15
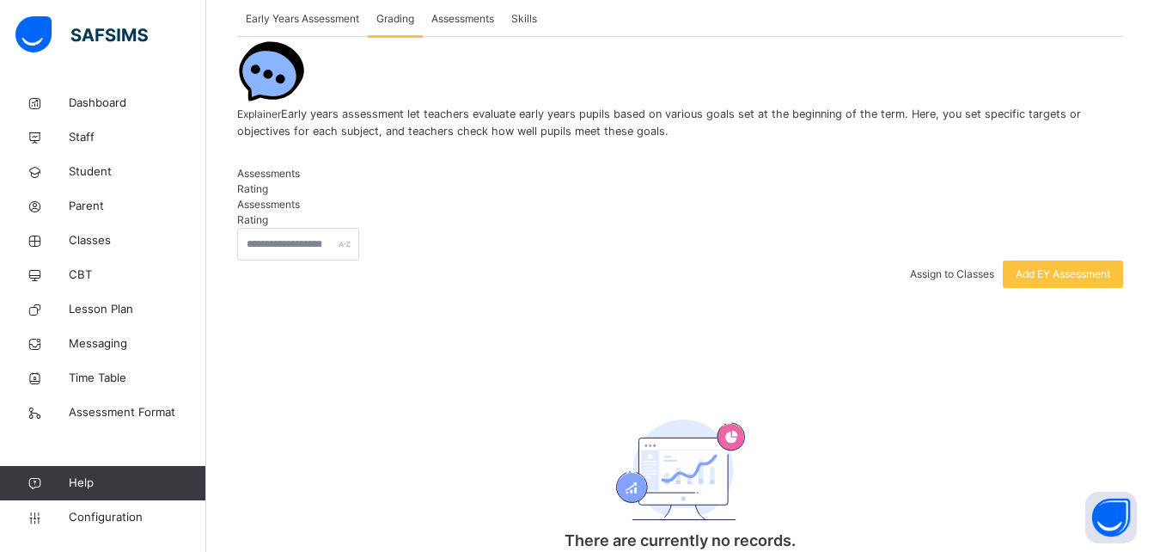
scroll to position [59, 0]
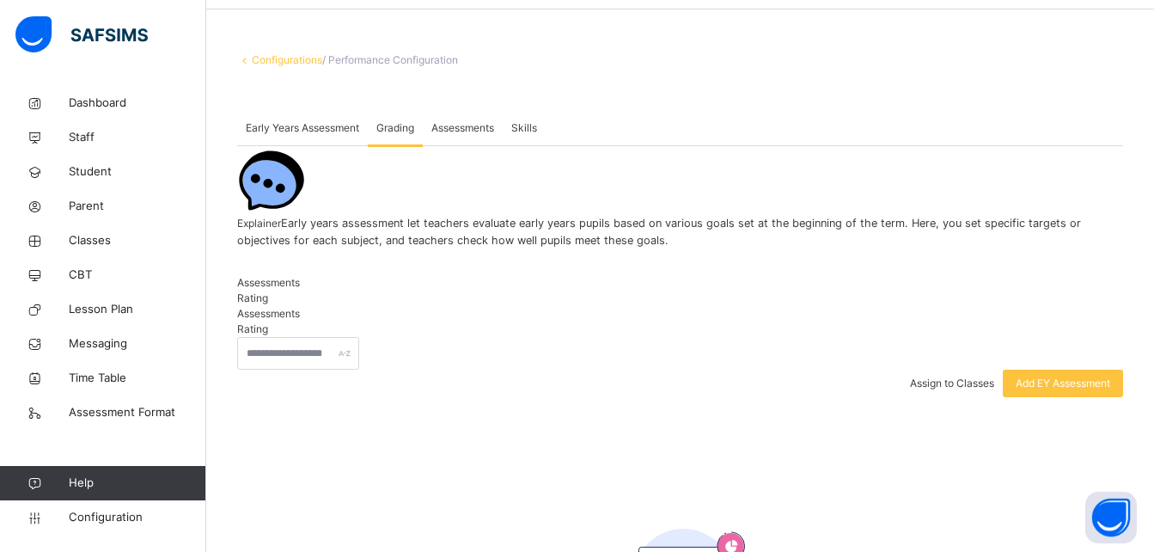
click at [464, 122] on span "Assessments" at bounding box center [462, 127] width 63 height 15
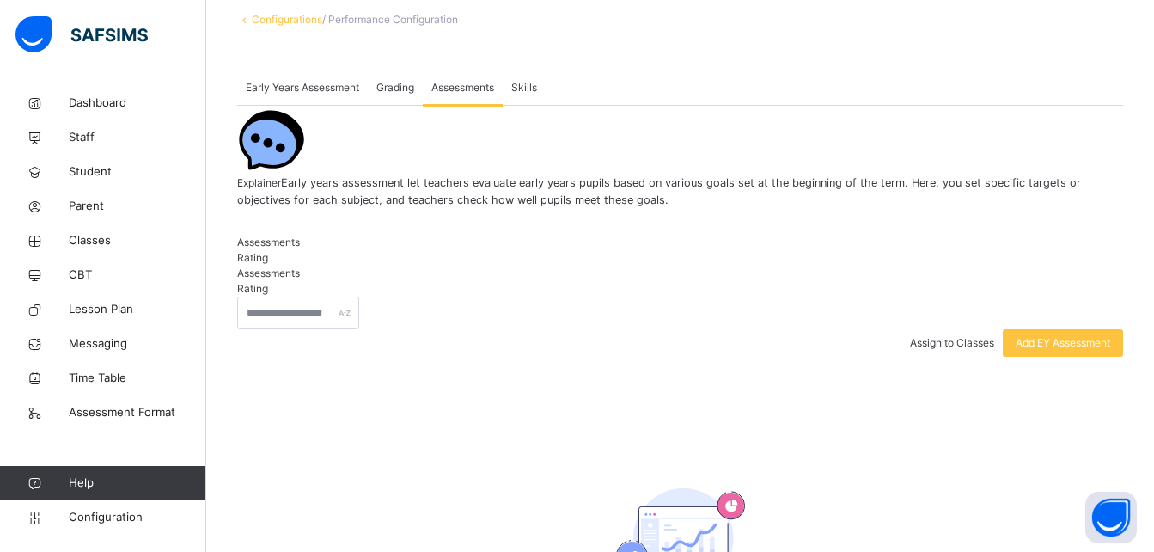
scroll to position [133, 0]
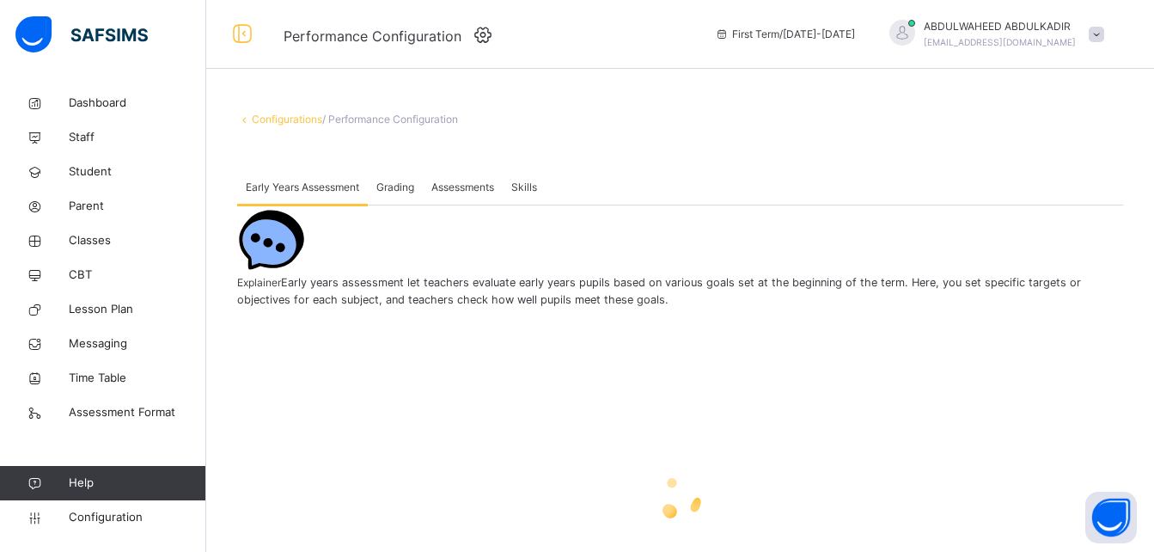
scroll to position [133, 0]
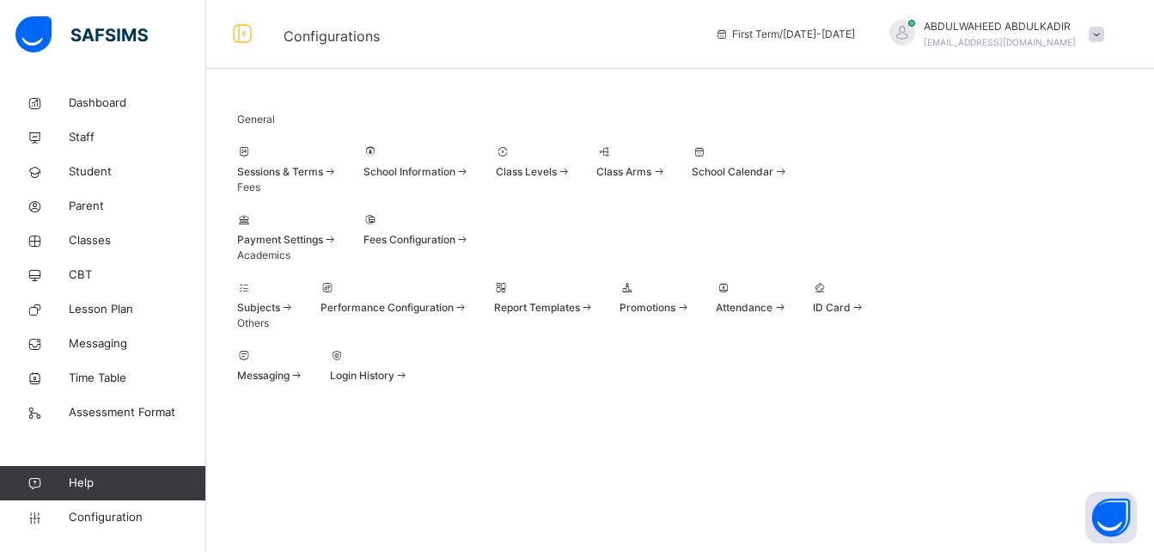
click at [431, 296] on div at bounding box center [395, 287] width 148 height 15
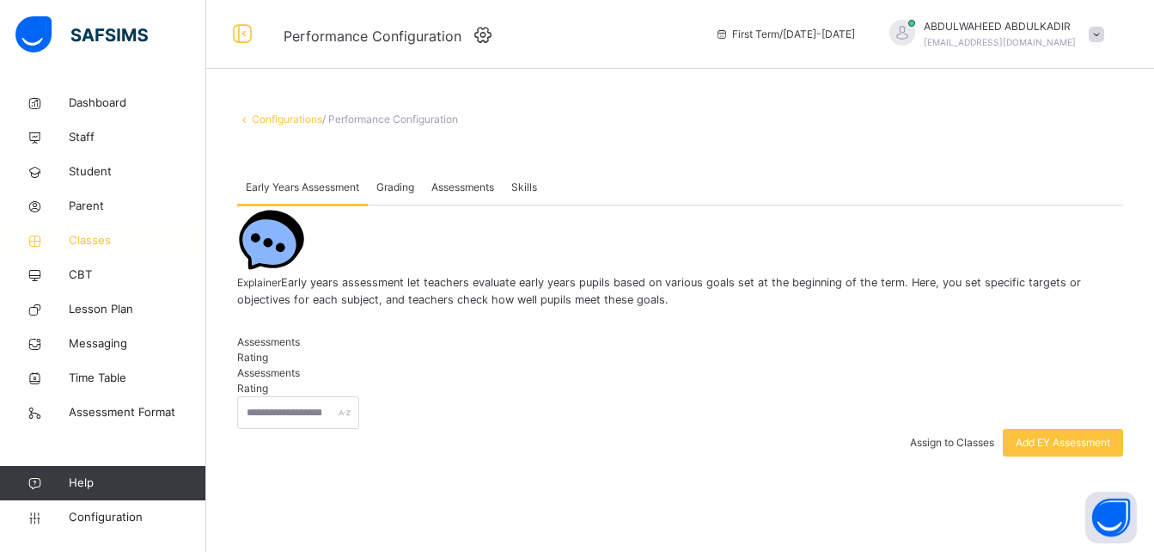
click at [87, 245] on span "Classes" at bounding box center [138, 240] width 138 height 17
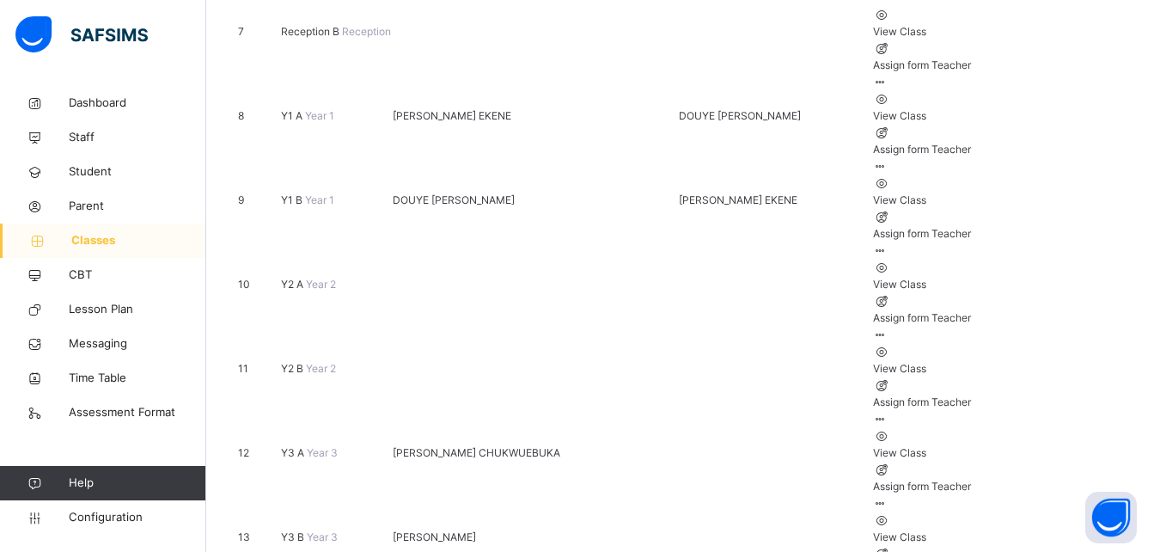
scroll to position [808, 0]
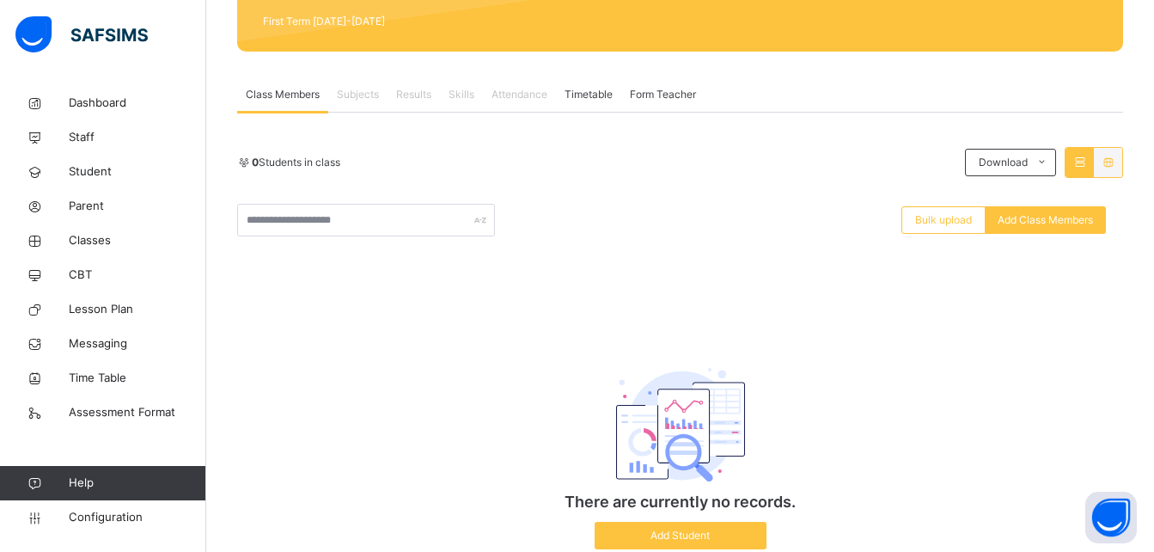
scroll to position [304, 0]
